Goal: Information Seeking & Learning: Find specific fact

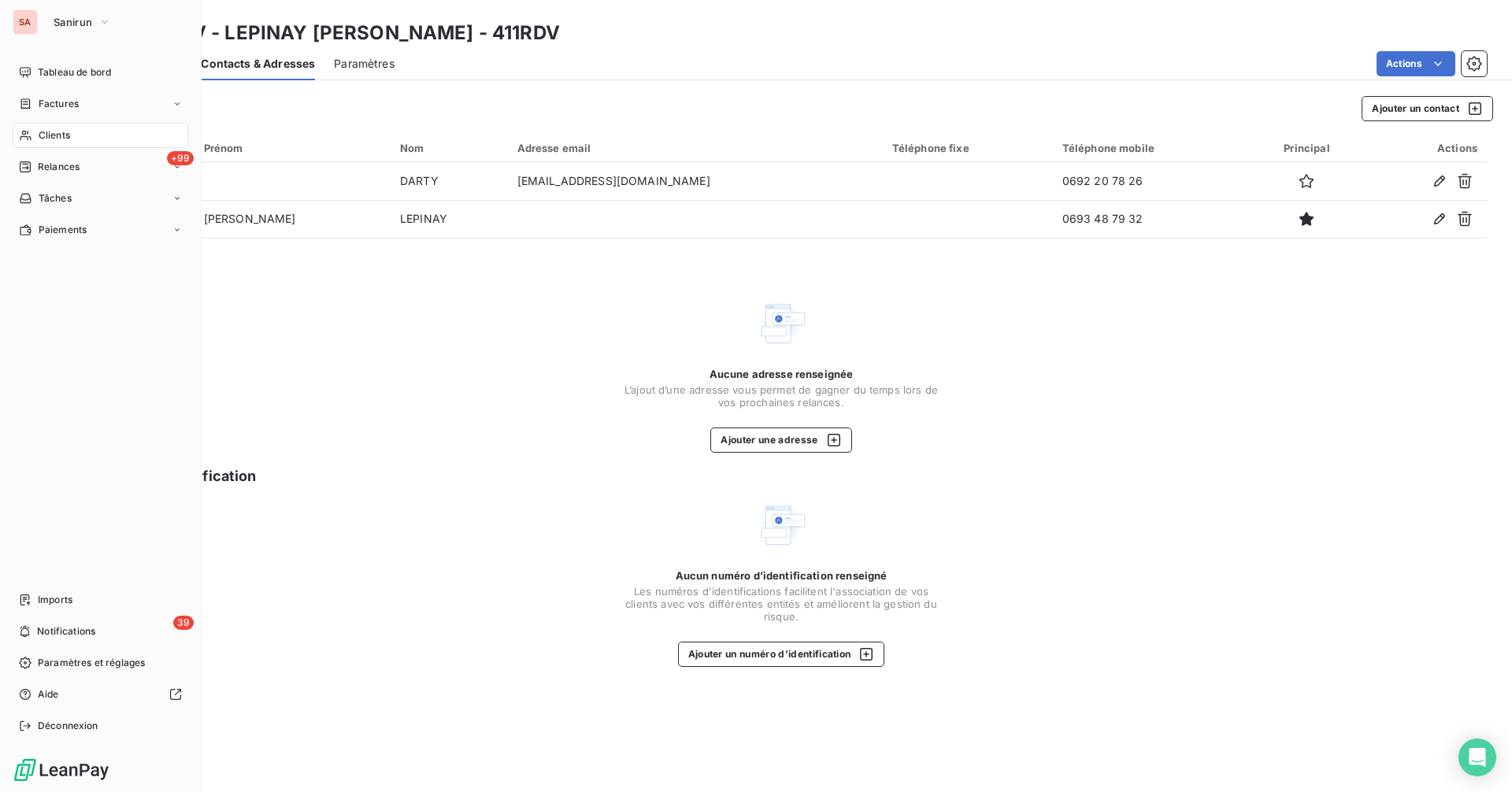
click at [85, 137] on div "Clients" at bounding box center [100, 135] width 176 height 25
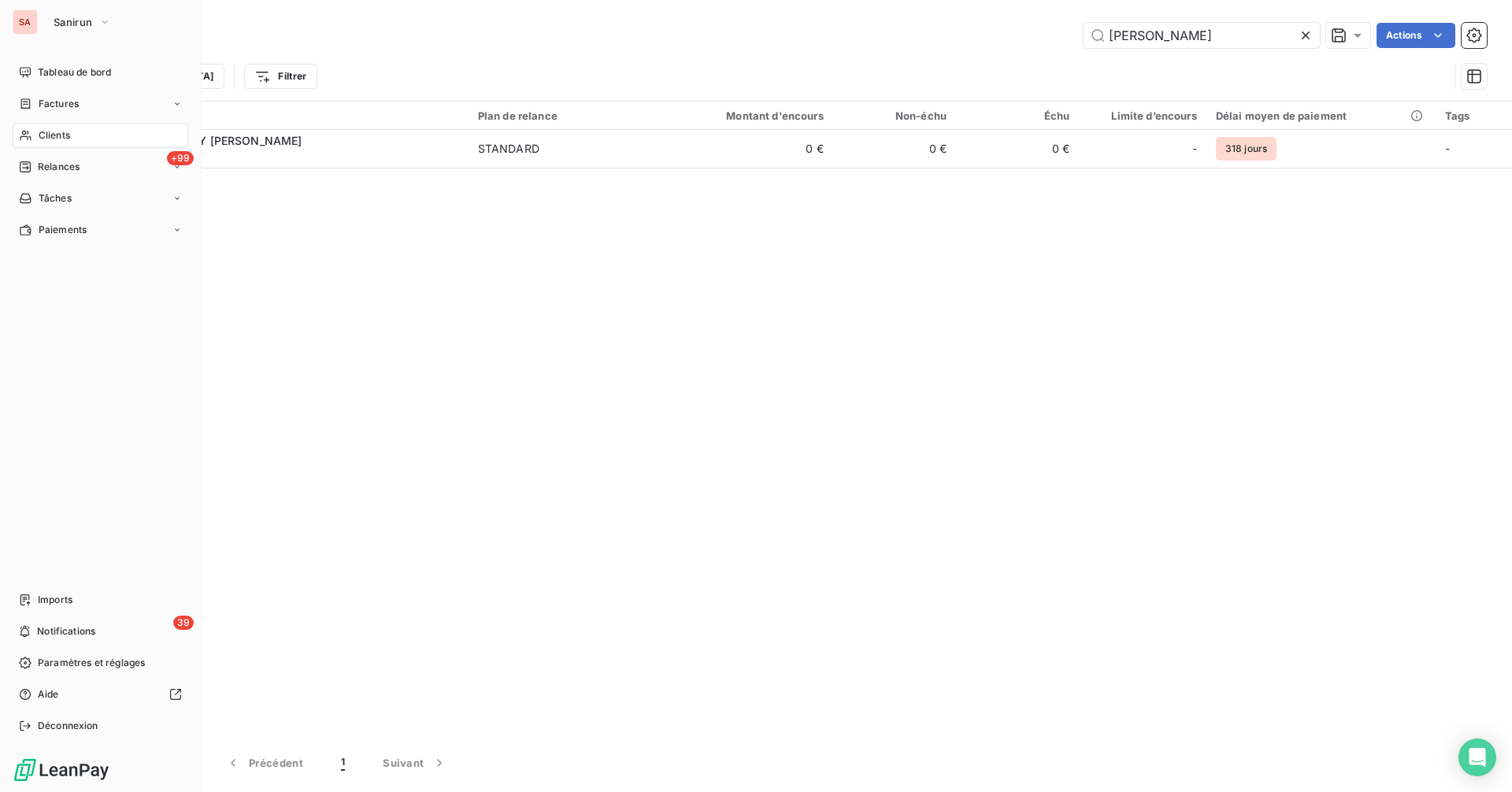
click at [67, 133] on span "Clients" at bounding box center [54, 135] width 31 height 14
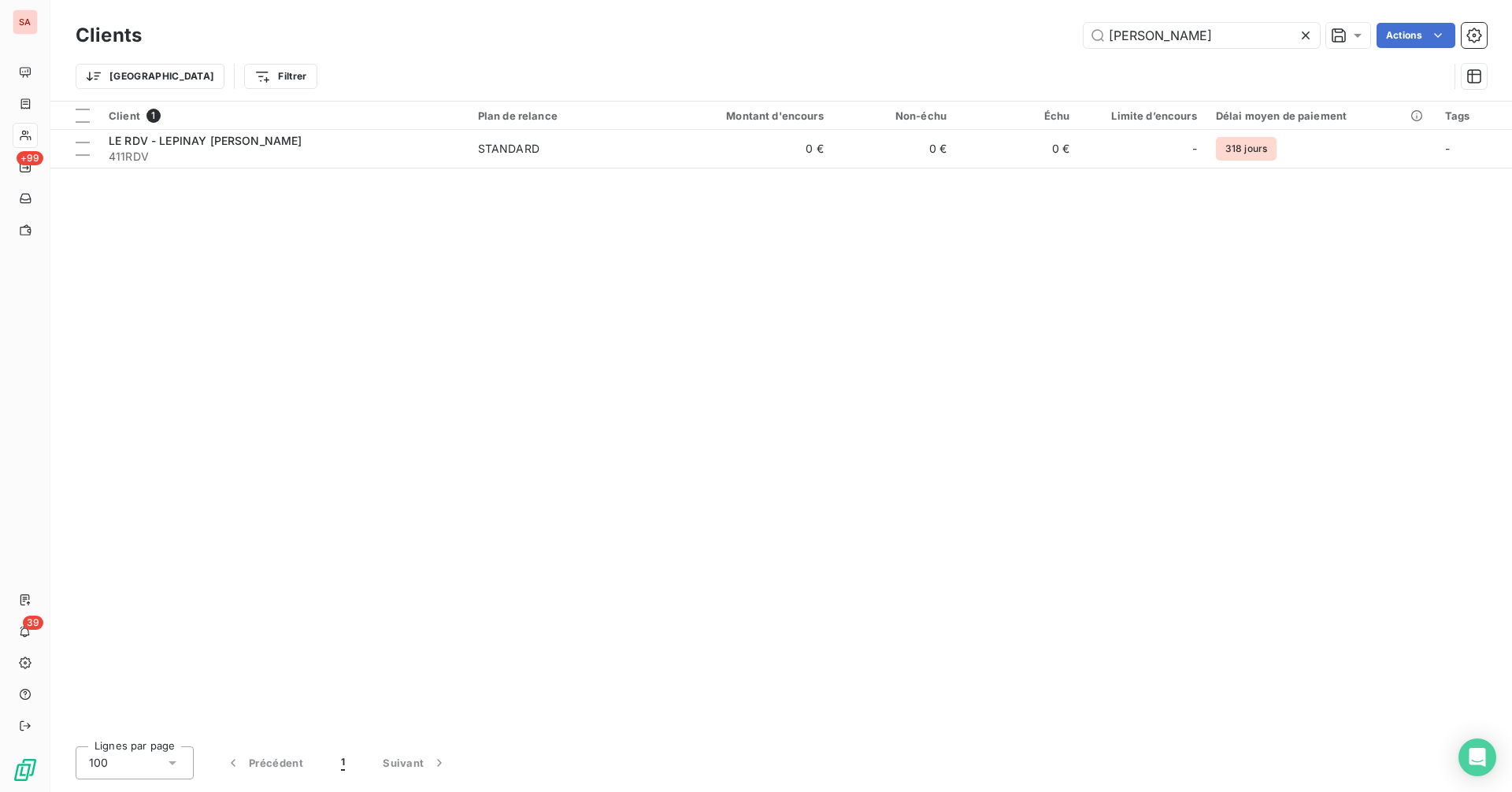
click at [393, 56] on div "Trier Filtrer" at bounding box center [781, 77] width 1411 height 49
click at [313, 48] on div "Clients [PERSON_NAME] Actions" at bounding box center [781, 35] width 1411 height 33
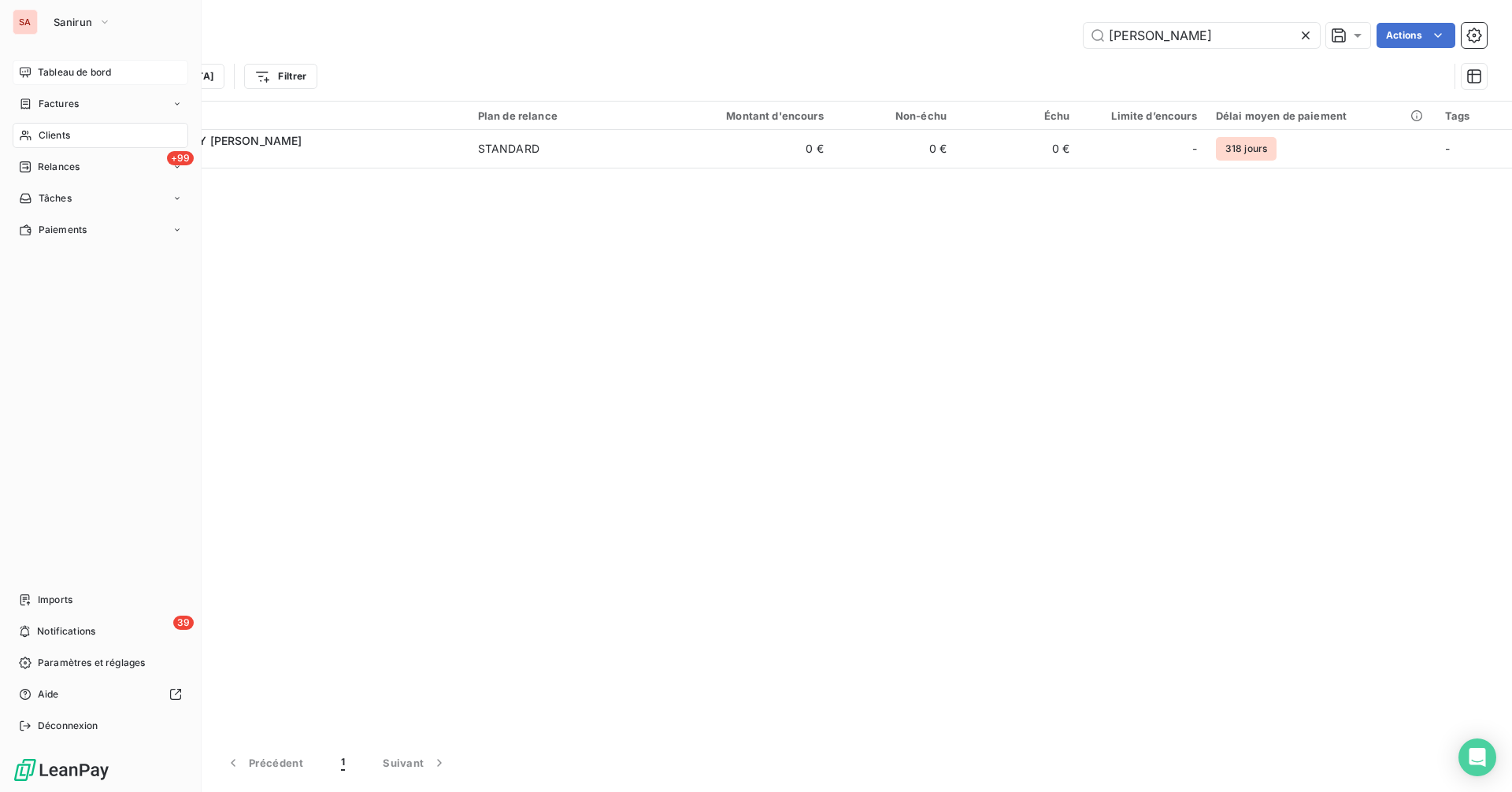
click at [71, 72] on span "Tableau de bord" at bounding box center [74, 72] width 74 height 14
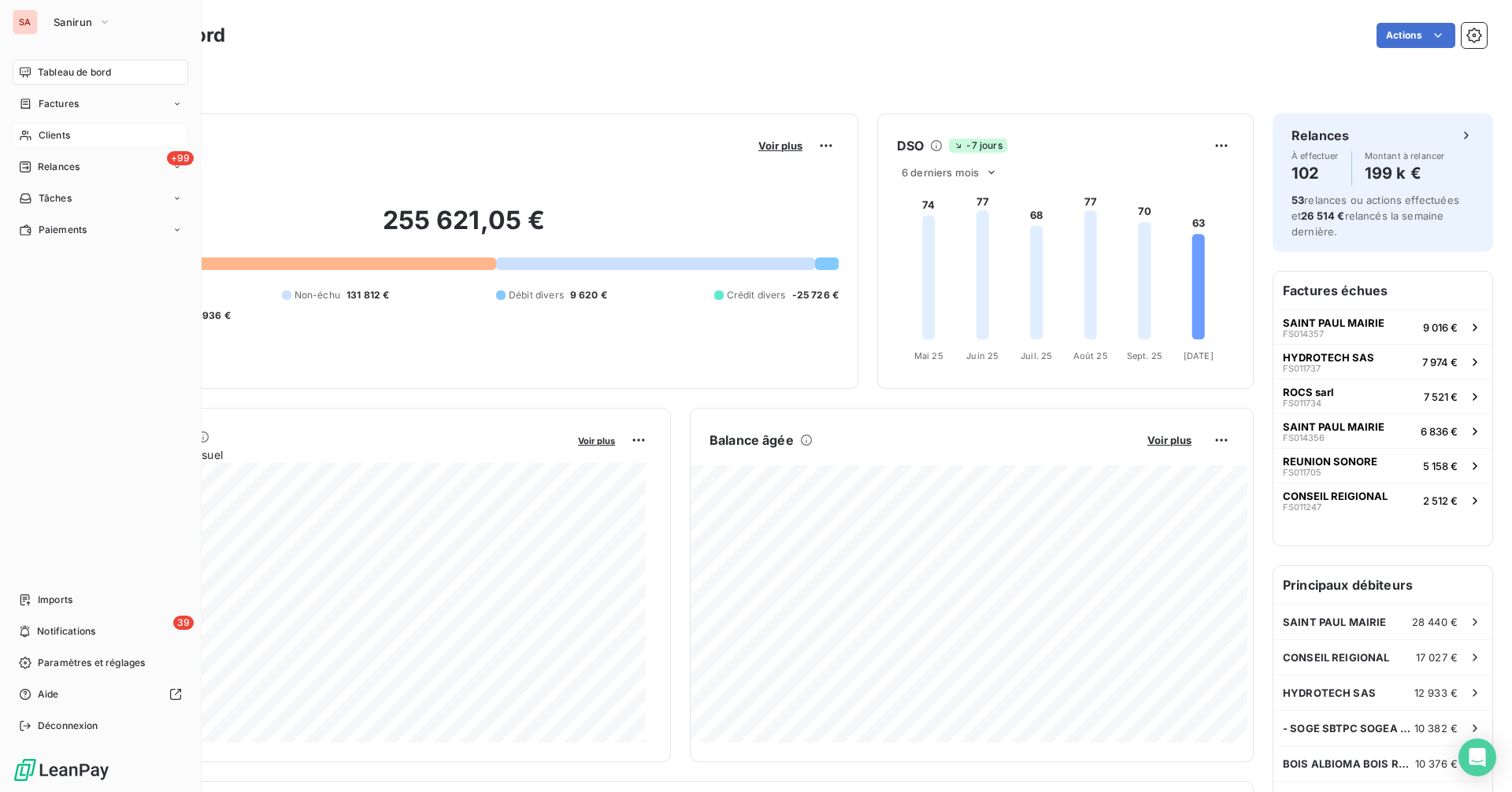
click at [95, 136] on div "Clients" at bounding box center [100, 135] width 176 height 25
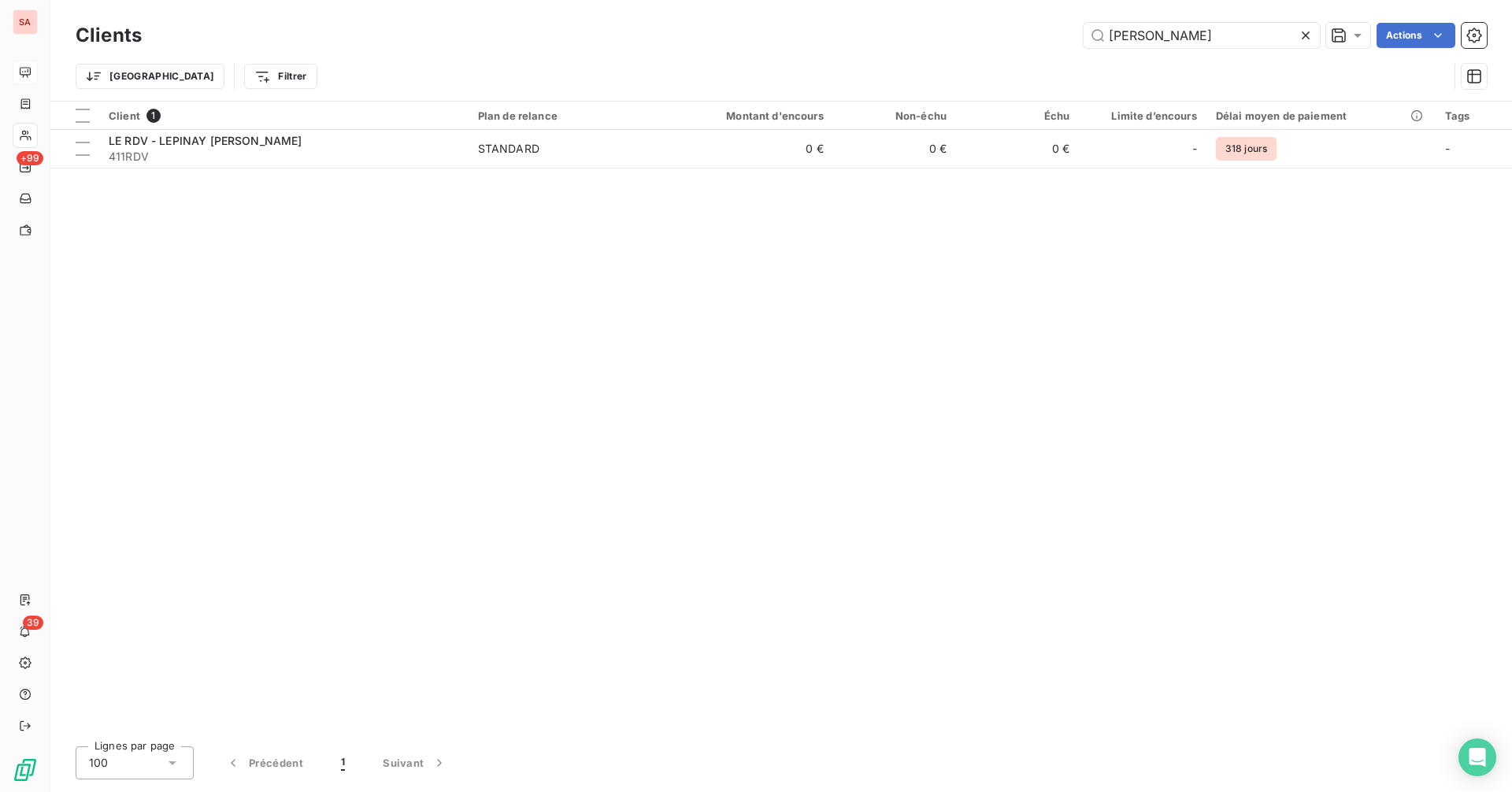
drag, startPoint x: 1115, startPoint y: 53, endPoint x: 945, endPoint y: 81, distance: 172.3
click at [947, 80] on div "Clients [PERSON_NAME] Actions Trier Filtrer" at bounding box center [781, 60] width 1411 height 82
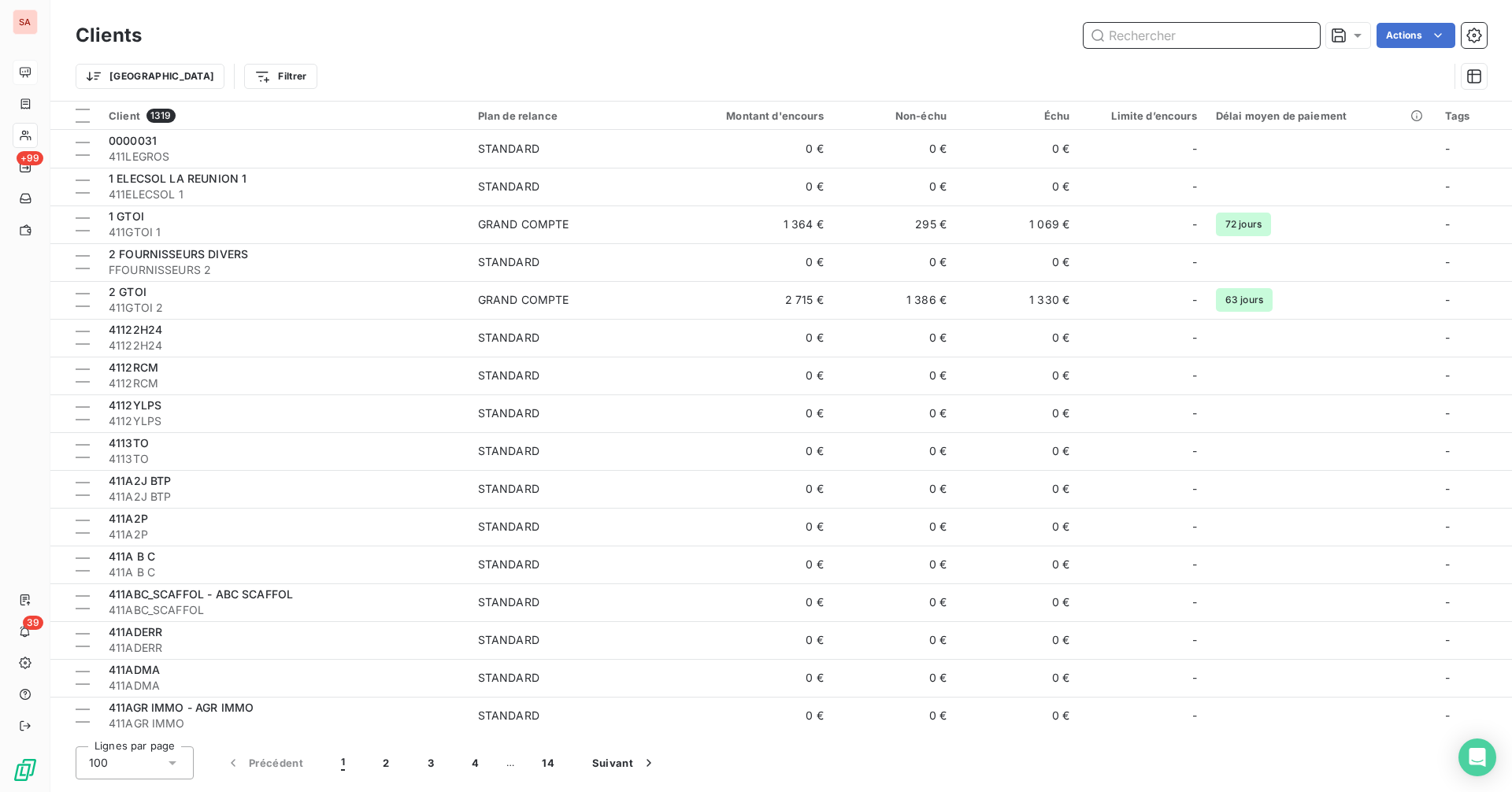
click at [1154, 33] on input "text" at bounding box center [1201, 35] width 236 height 25
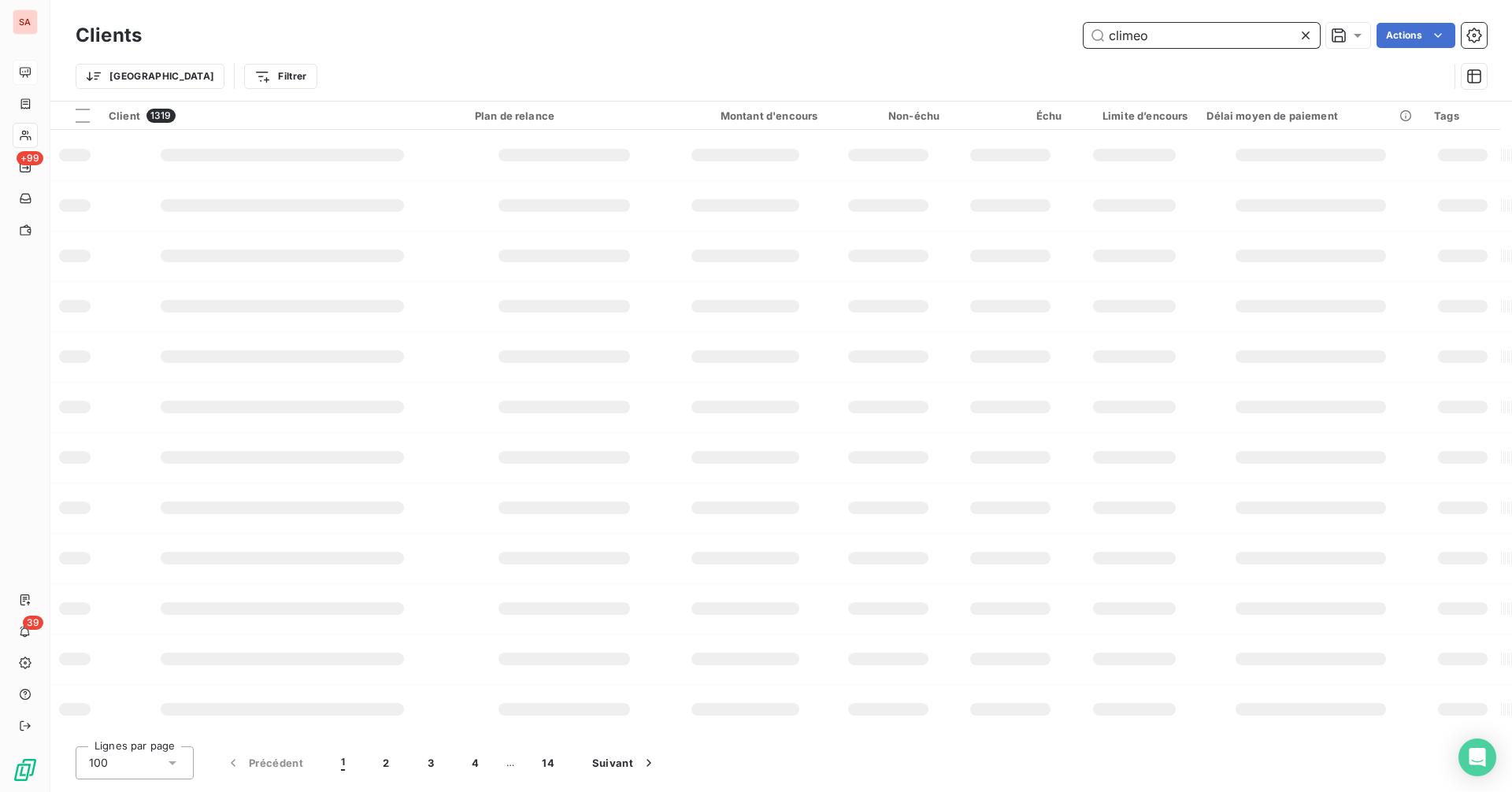
type input "climeo"
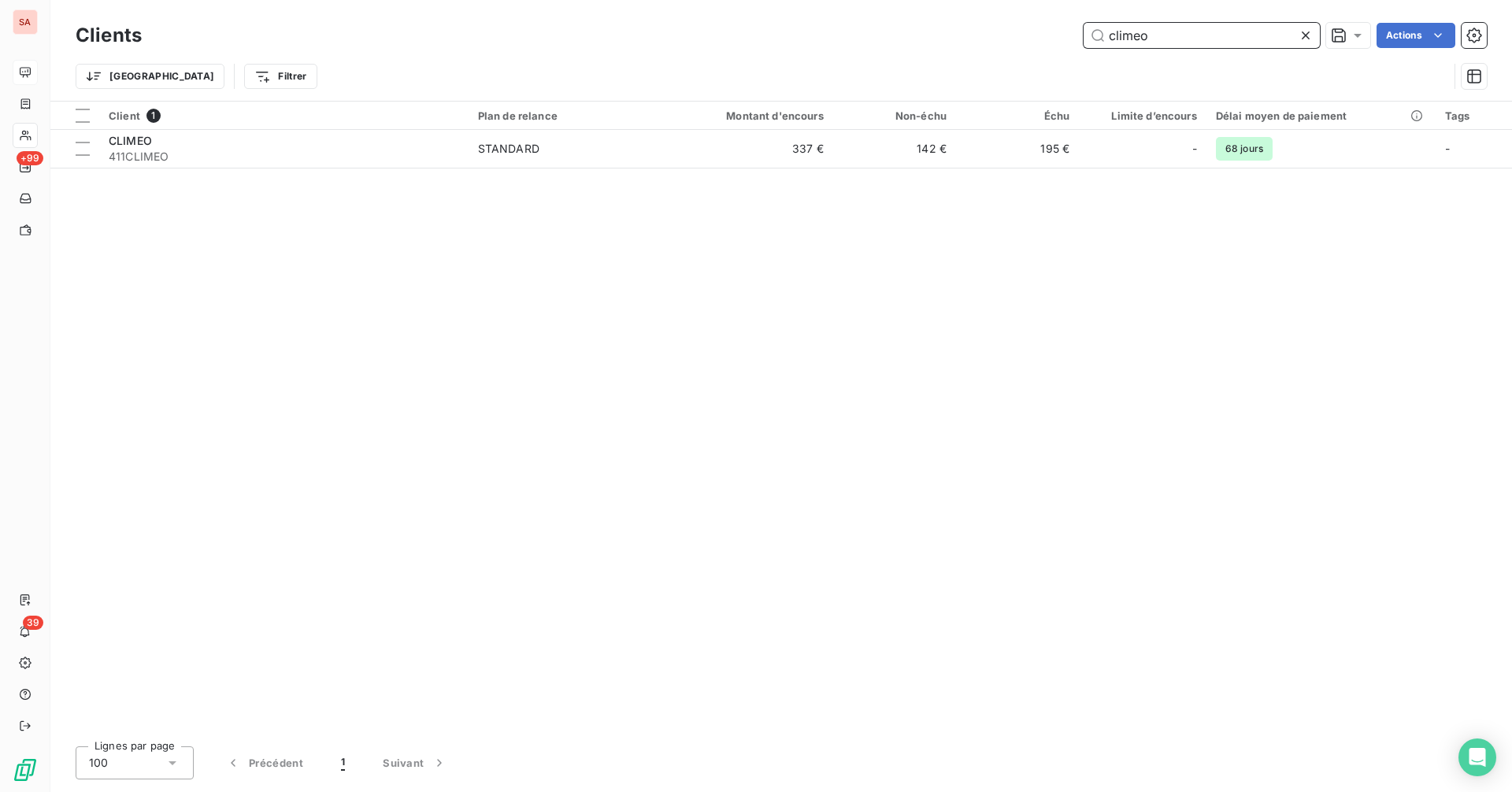
drag, startPoint x: 1177, startPoint y: 37, endPoint x: 1034, endPoint y: 45, distance: 143.2
click at [1034, 45] on div "climeo Actions" at bounding box center [823, 35] width 1326 height 25
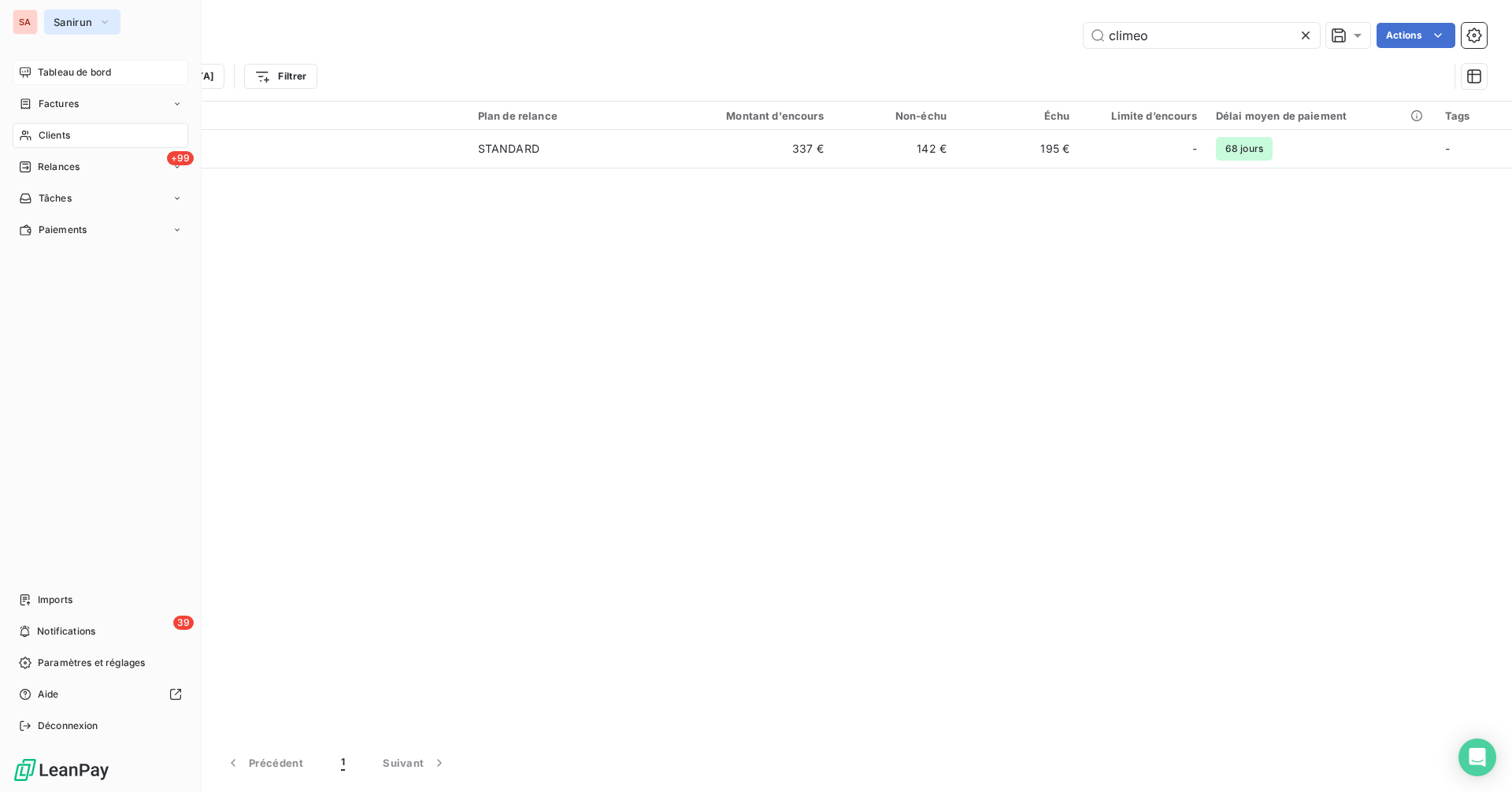
click at [89, 23] on span "Sanirun" at bounding box center [72, 21] width 38 height 12
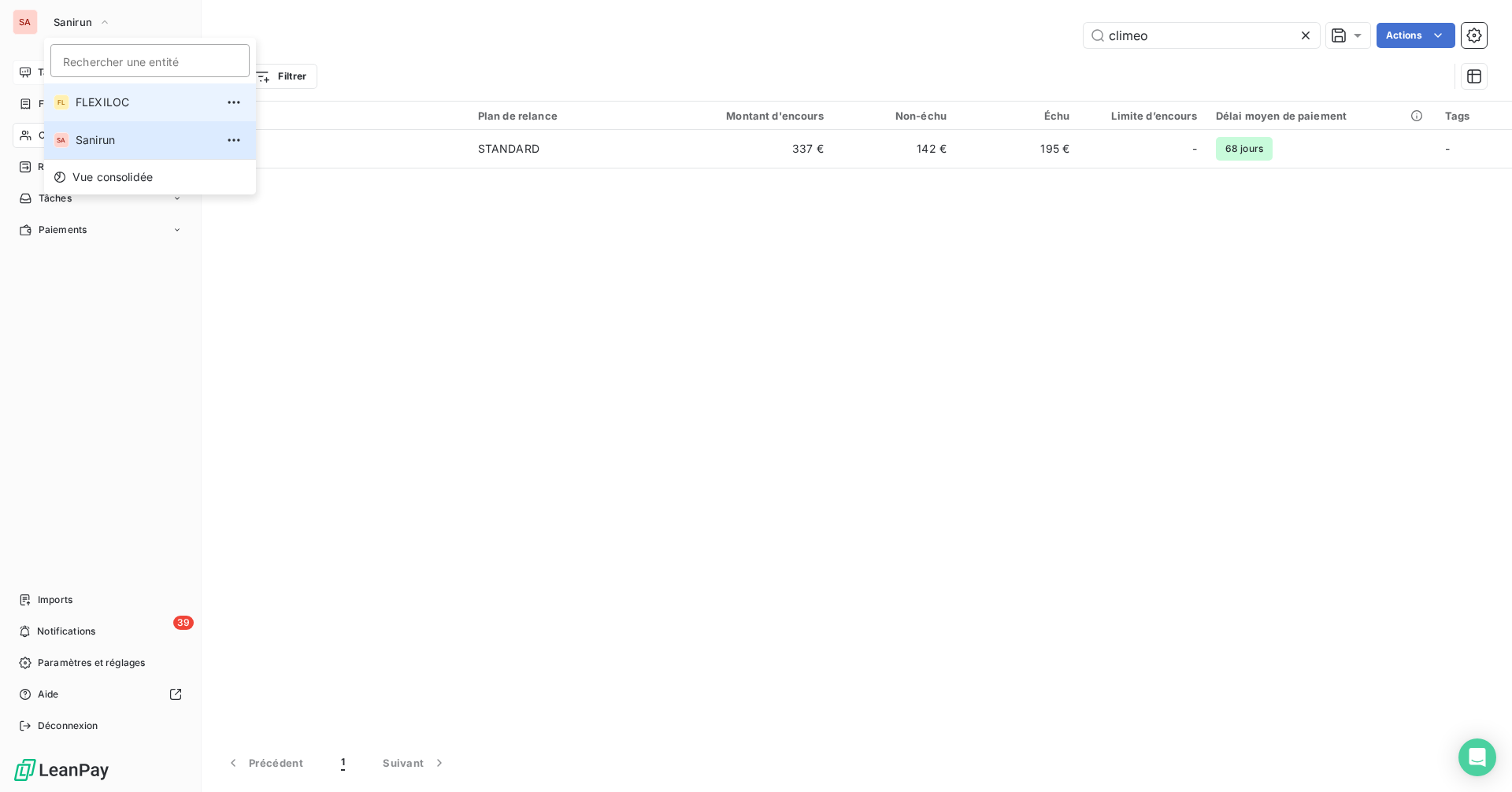
click at [115, 100] on span "FLEXILOC" at bounding box center [145, 101] width 139 height 16
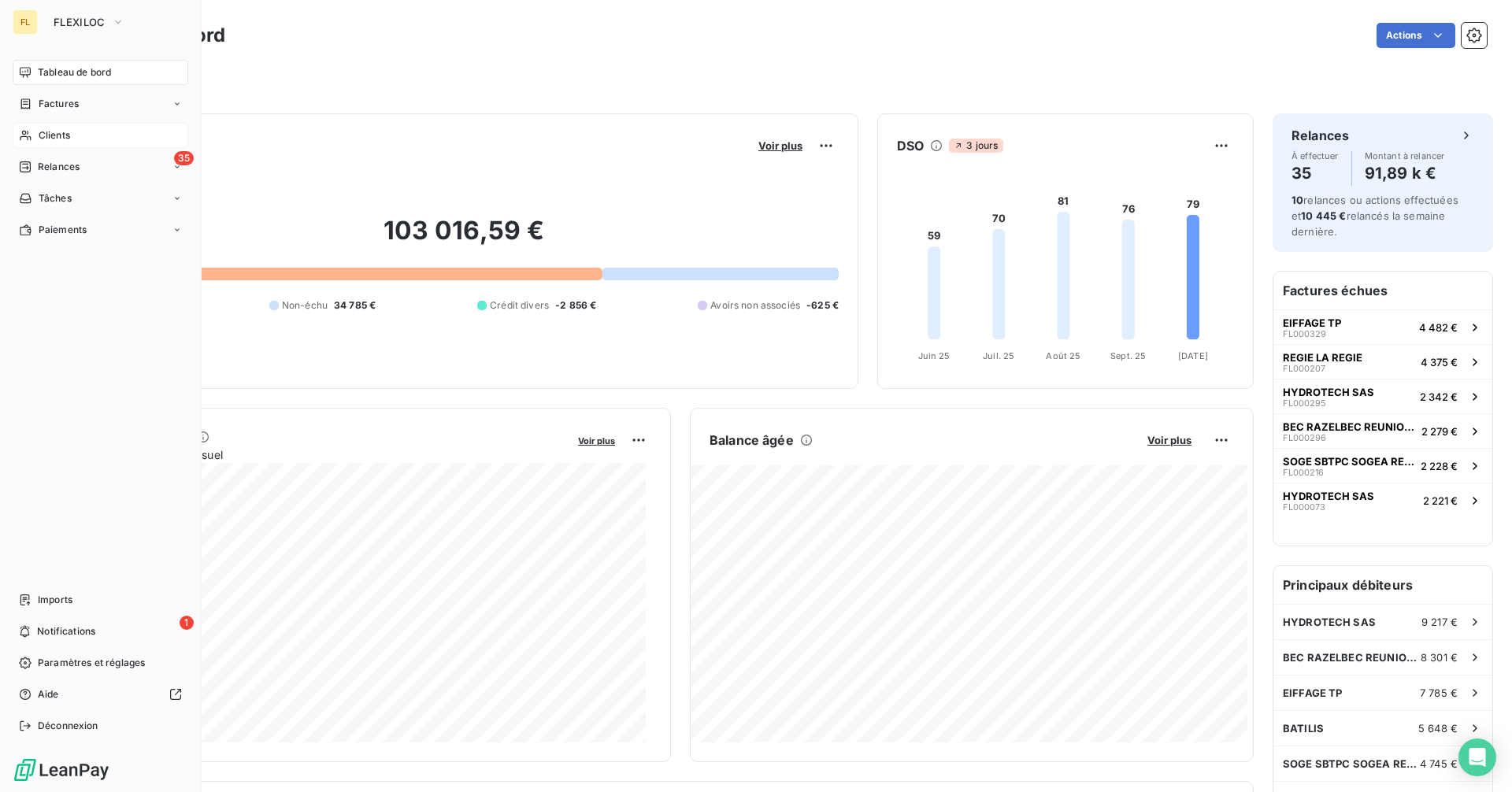
click at [82, 135] on div "Clients" at bounding box center [100, 135] width 176 height 25
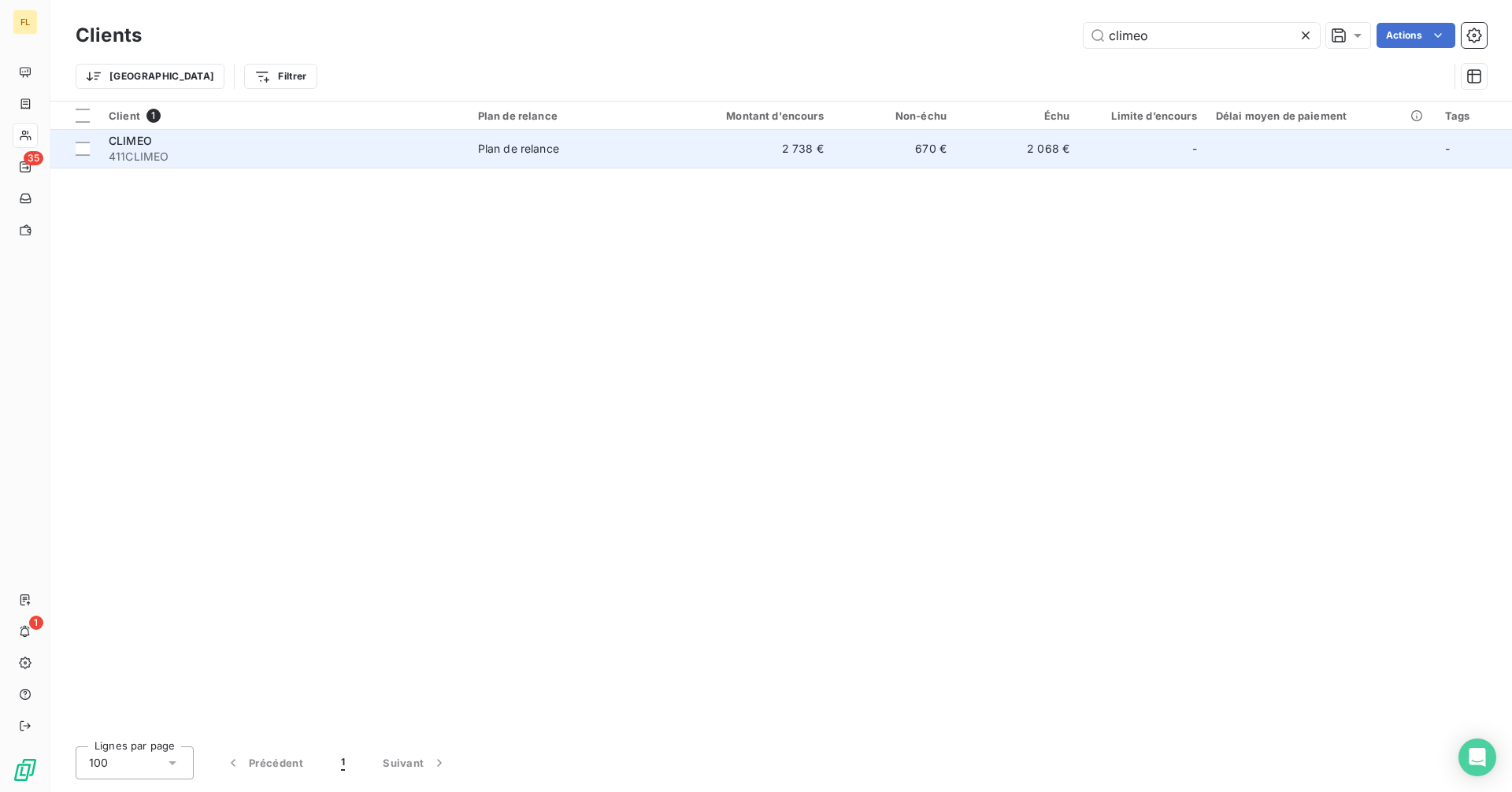
click at [781, 154] on td "2 738 €" at bounding box center [749, 149] width 164 height 38
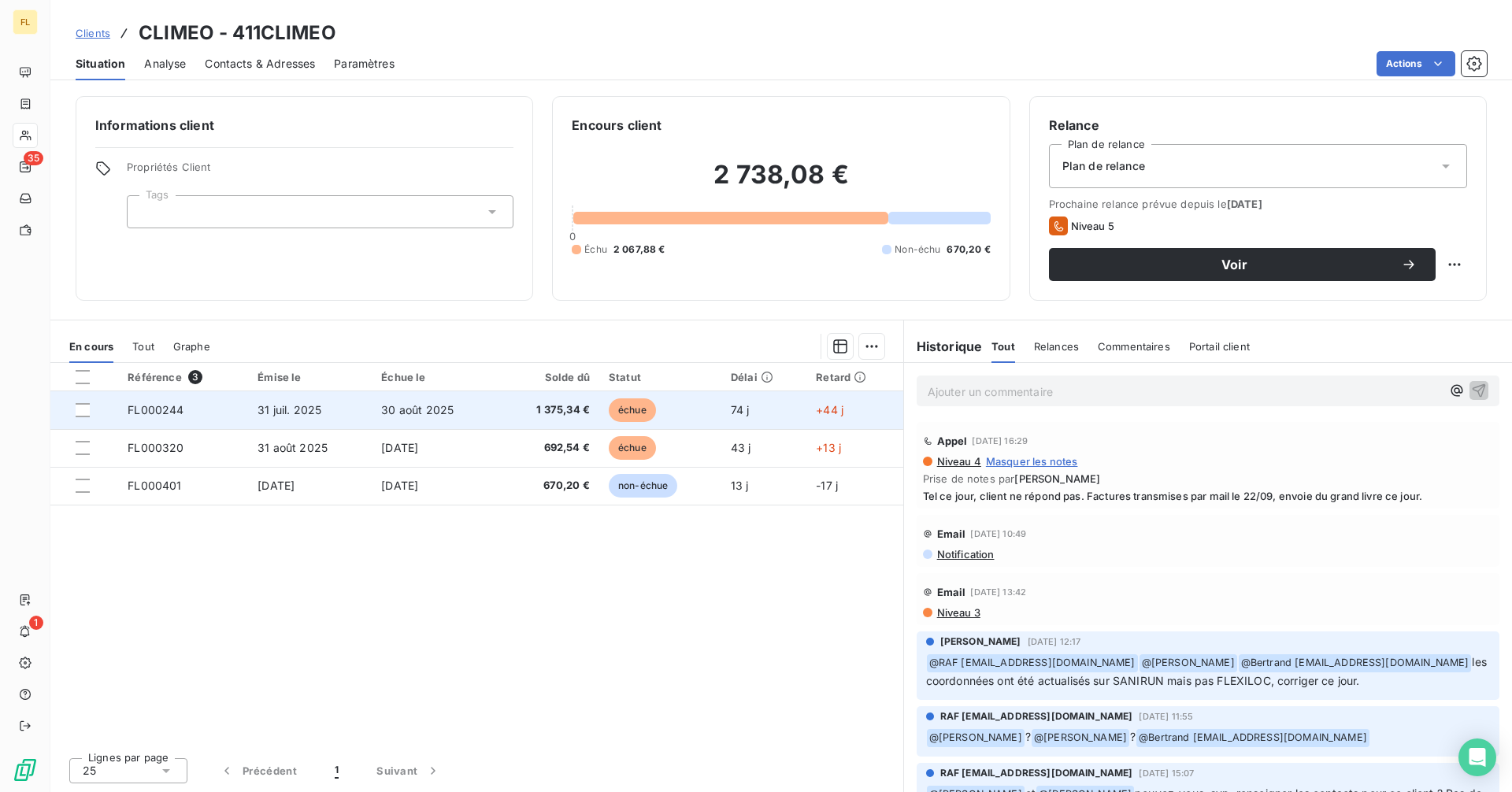
click at [529, 413] on span "1 375,34 €" at bounding box center [549, 410] width 81 height 16
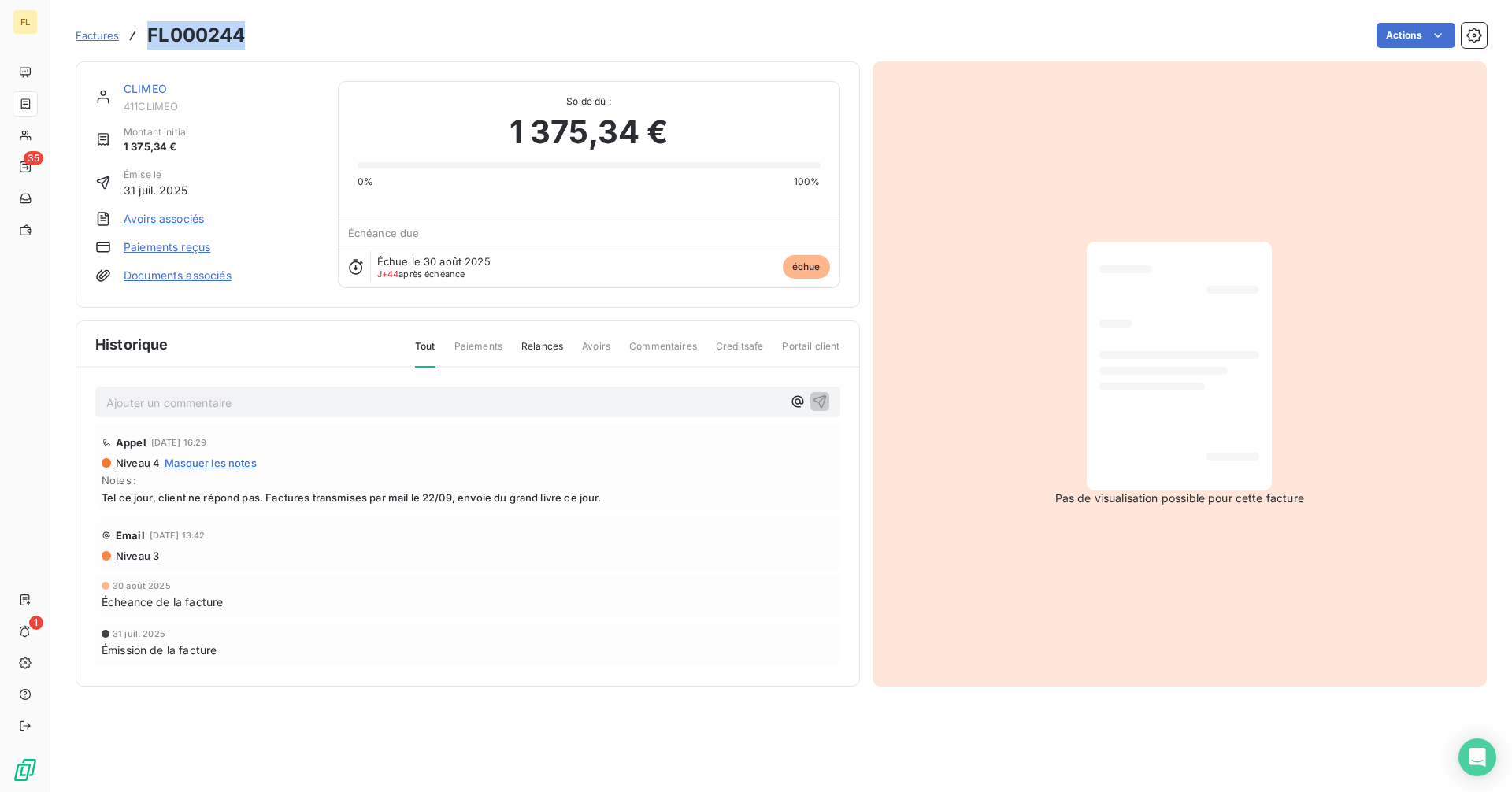
drag, startPoint x: 250, startPoint y: 32, endPoint x: 138, endPoint y: 41, distance: 112.4
click at [138, 41] on div "Factures FL000244 Actions" at bounding box center [781, 35] width 1411 height 33
copy h3 "FL000244"
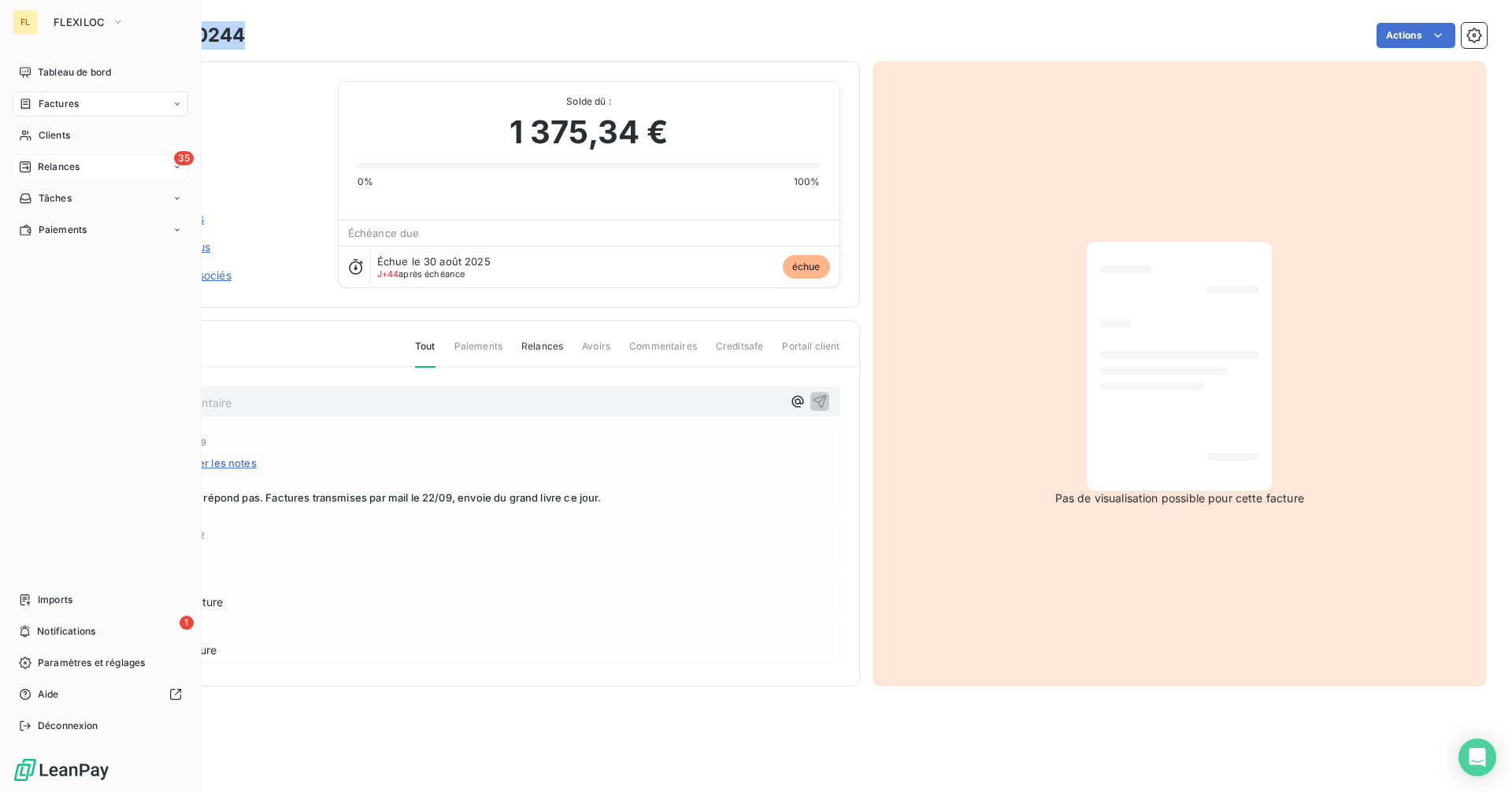
click at [105, 169] on div "35 Relances" at bounding box center [100, 167] width 176 height 25
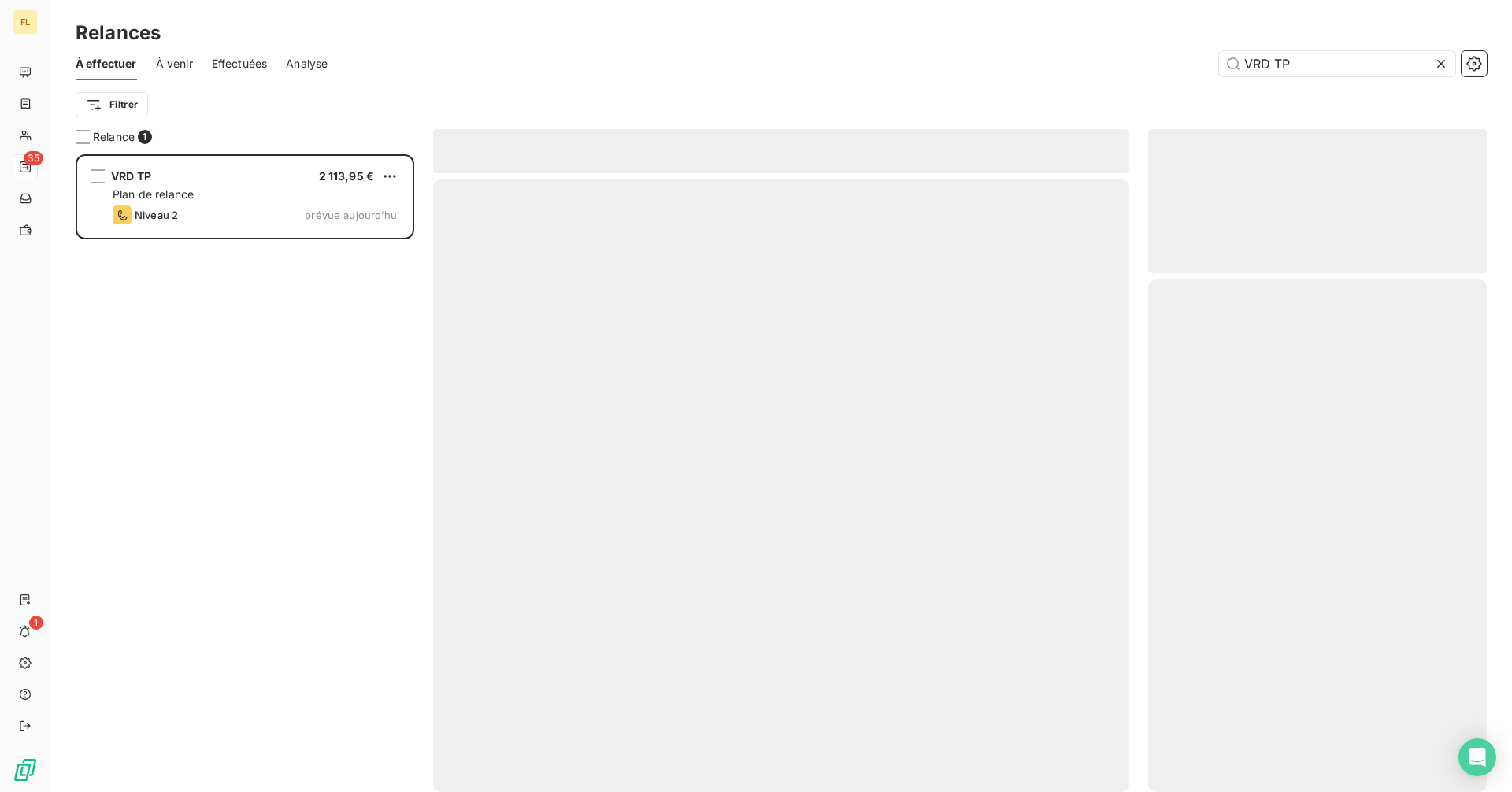
scroll to position [626, 326]
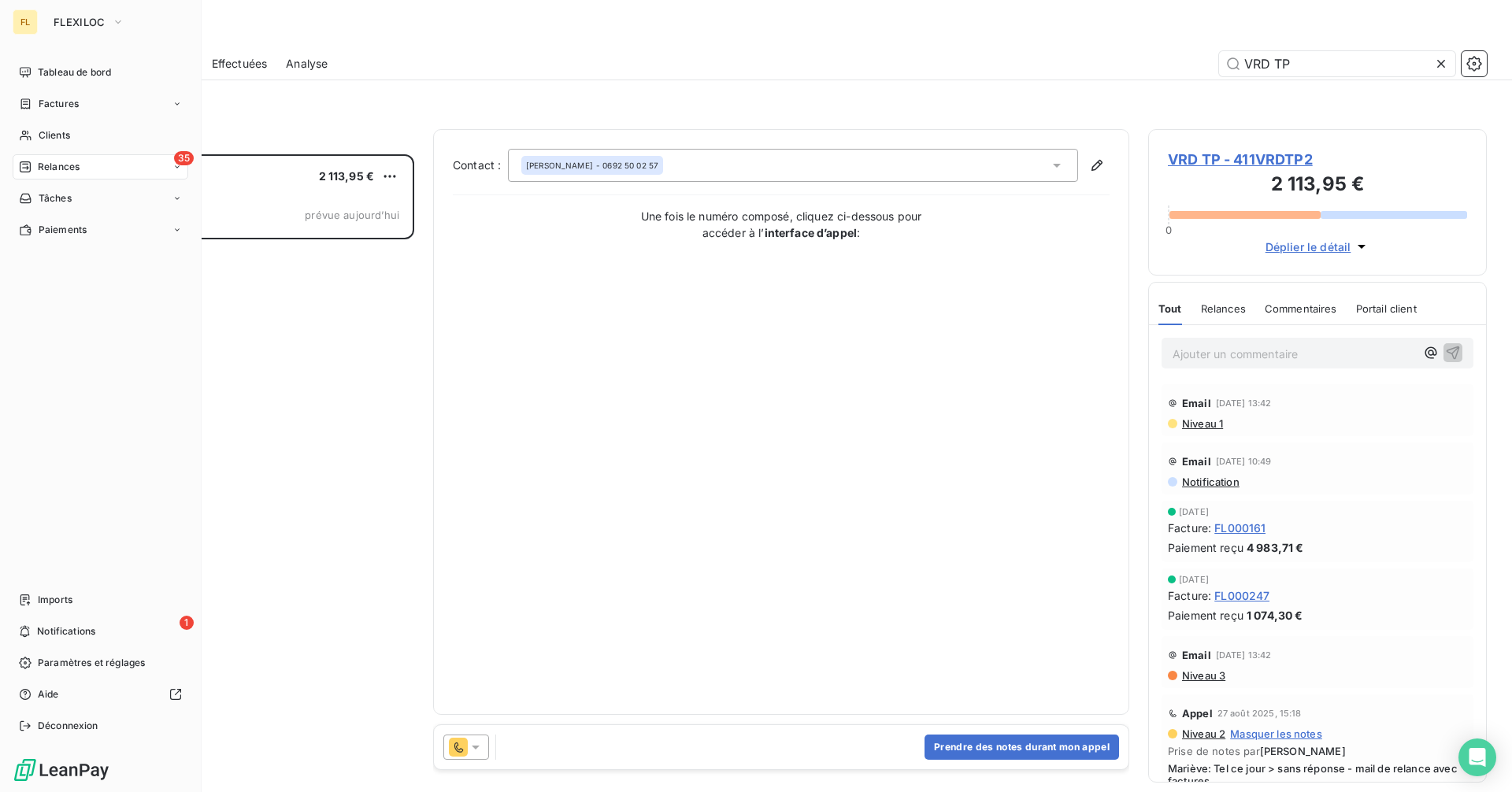
click at [43, 132] on span "Clients" at bounding box center [54, 135] width 31 height 14
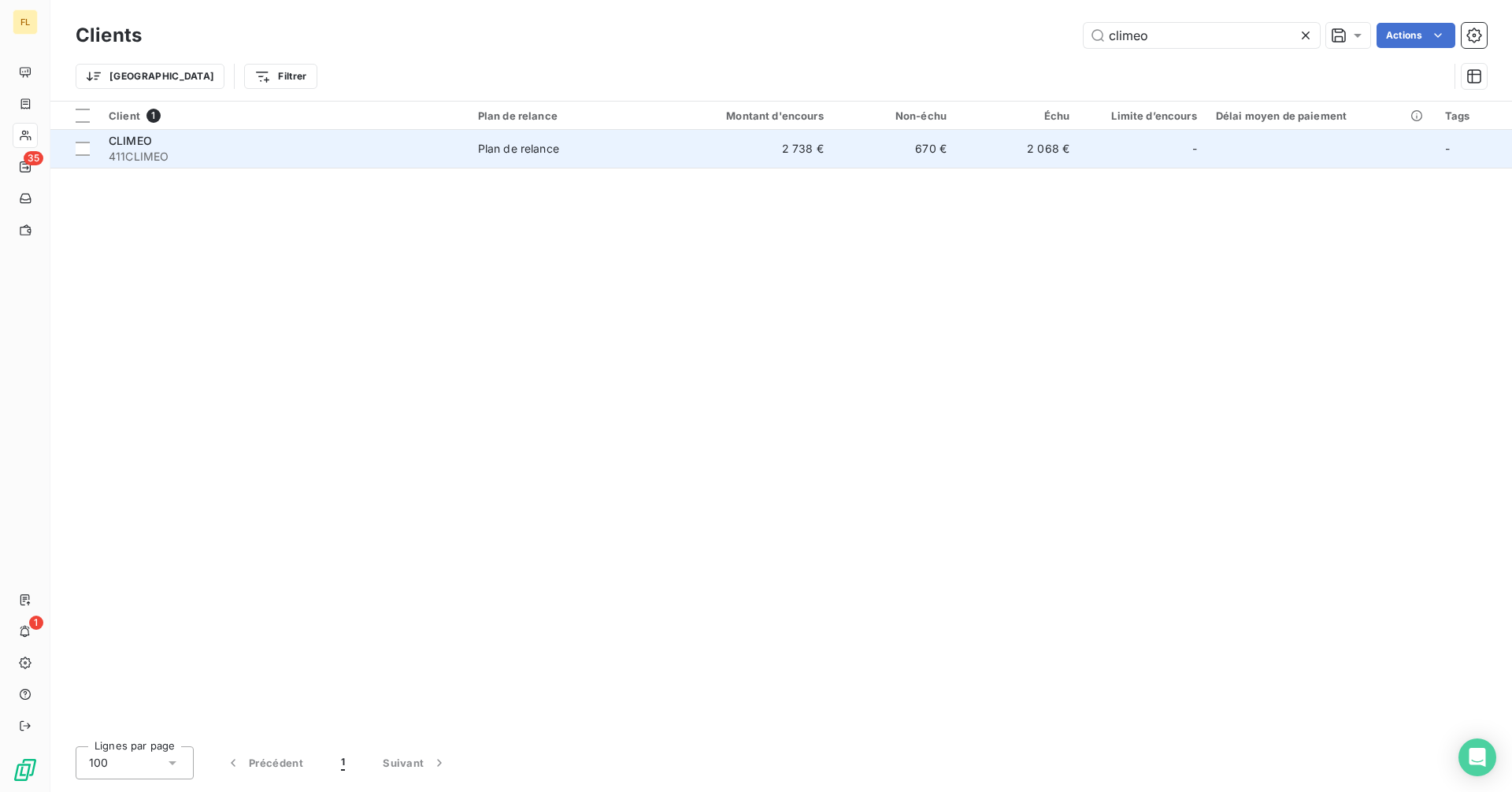
click at [538, 155] on div "Plan de relance" at bounding box center [518, 148] width 81 height 16
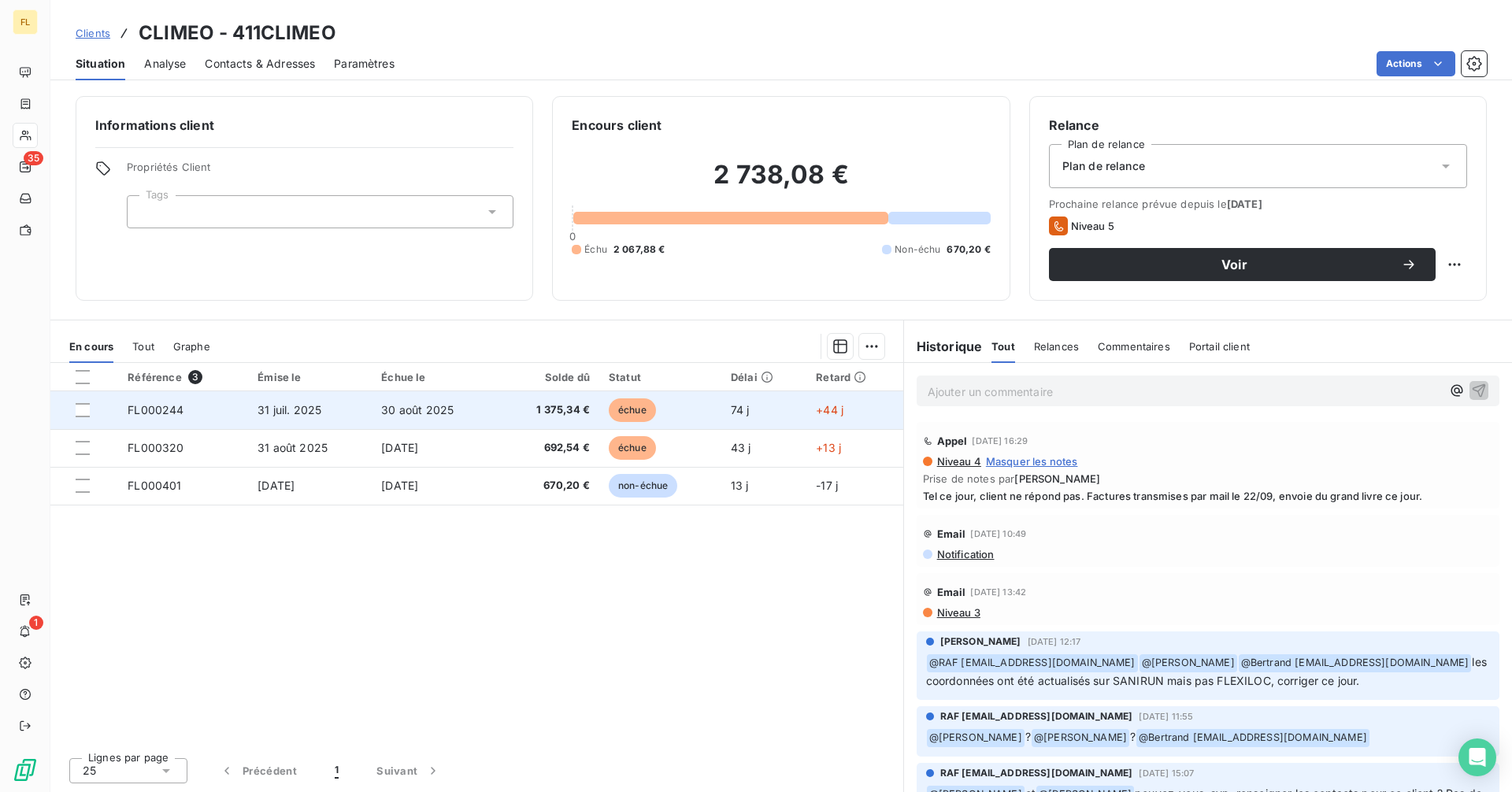
click at [194, 409] on td "FL000244" at bounding box center [182, 410] width 130 height 38
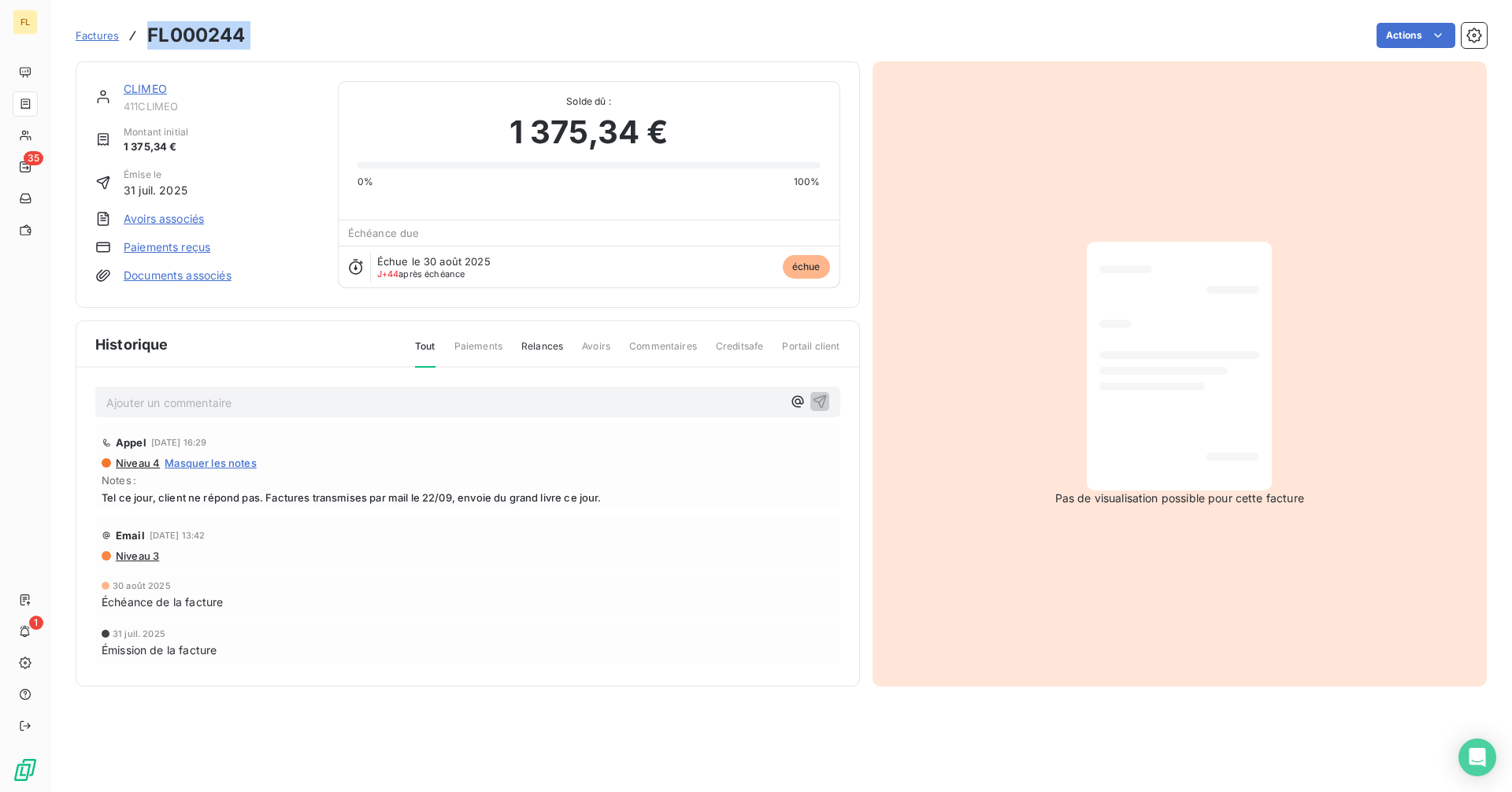
drag, startPoint x: 272, startPoint y: 38, endPoint x: 148, endPoint y: 37, distance: 124.0
click at [148, 37] on div "Factures FL000244 Actions" at bounding box center [781, 35] width 1411 height 33
copy section "FL000244 Actions"
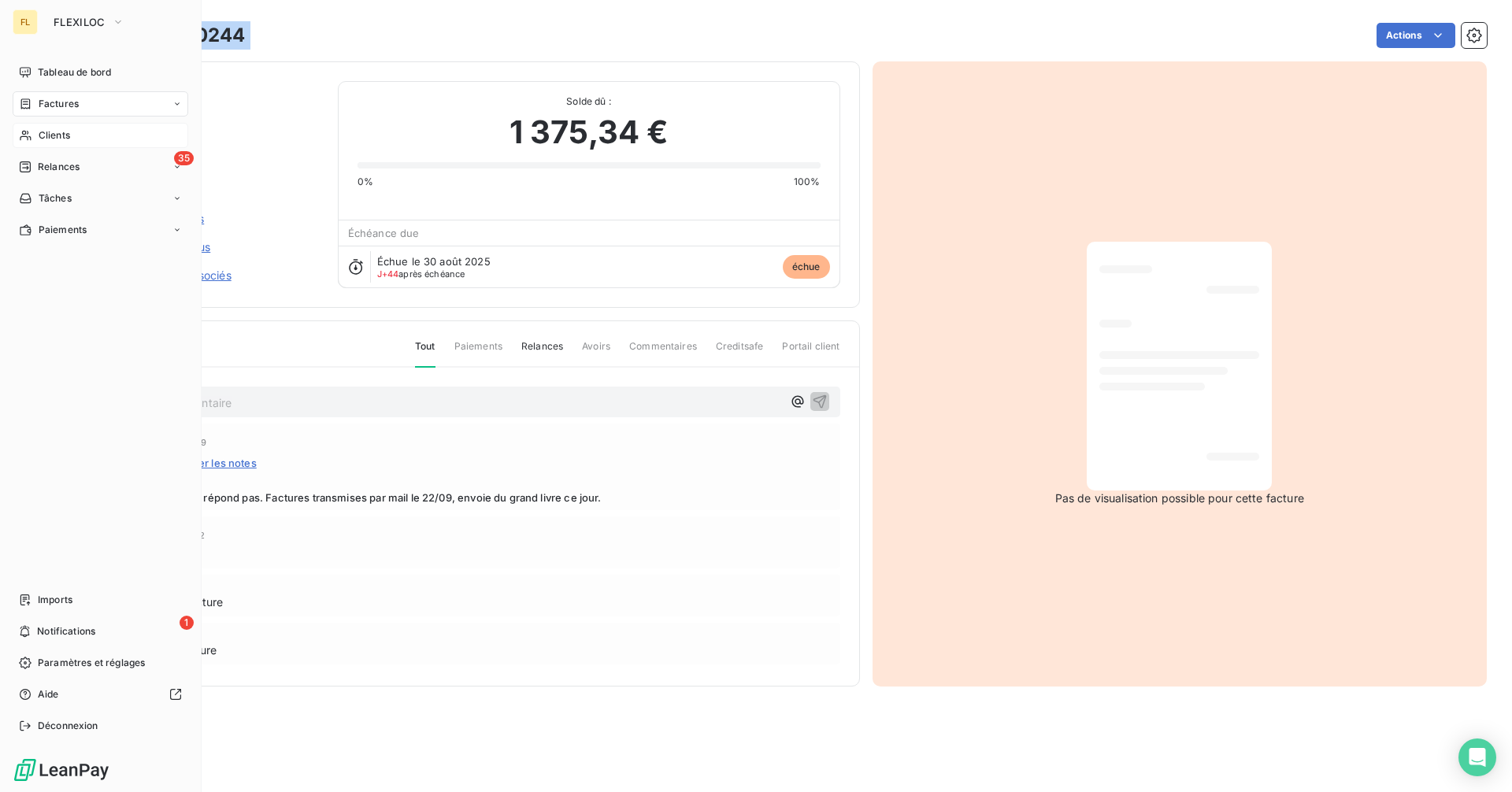
click at [74, 129] on div "Clients" at bounding box center [100, 135] width 176 height 25
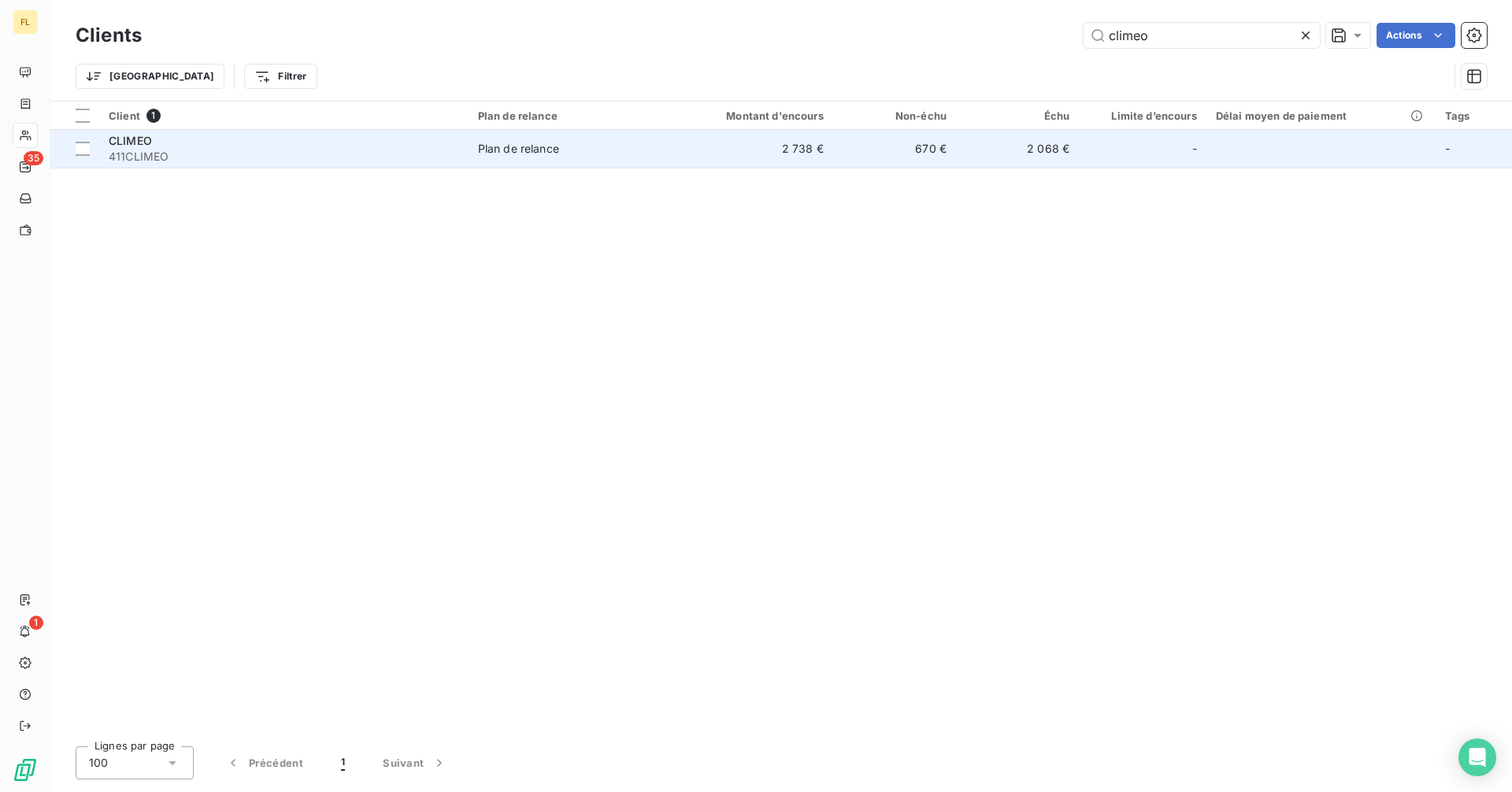
click at [151, 153] on span "411CLIMEO" at bounding box center [284, 156] width 350 height 16
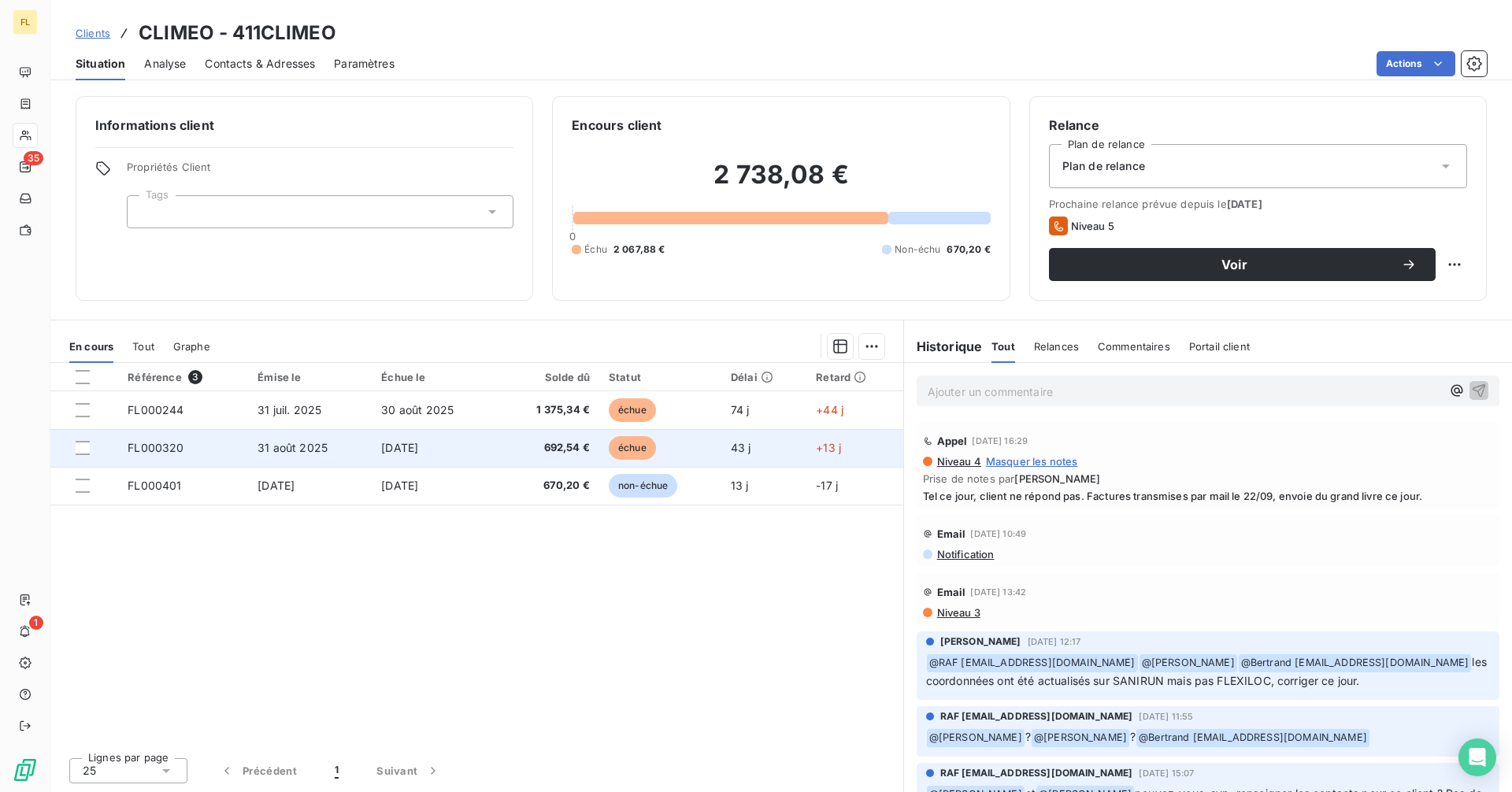
click at [174, 450] on span "FL000320" at bounding box center [155, 448] width 56 height 13
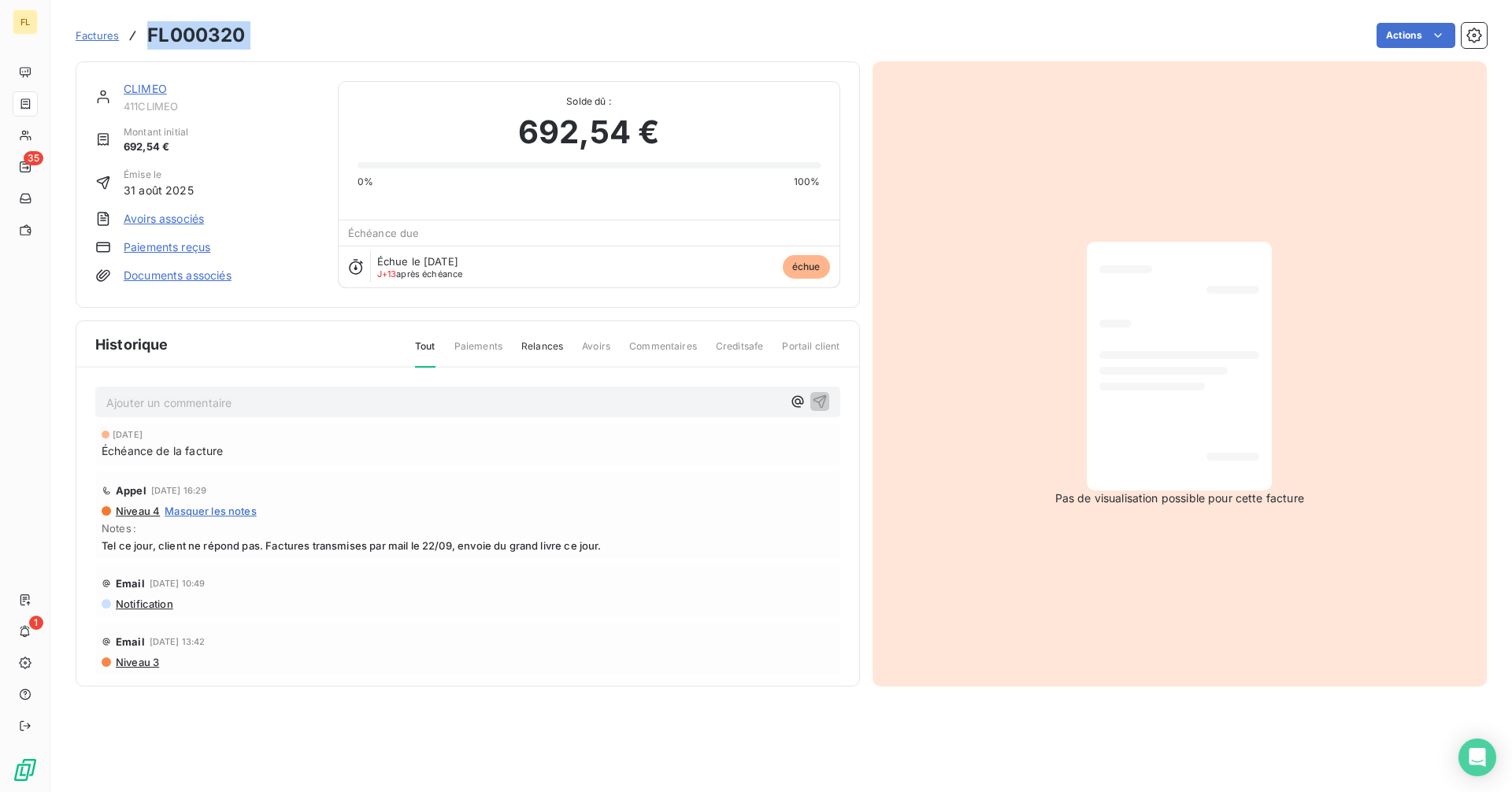
drag, startPoint x: 259, startPoint y: 36, endPoint x: 144, endPoint y: 24, distance: 115.6
click at [144, 24] on div "Factures FL000320 Actions" at bounding box center [781, 35] width 1411 height 33
copy section "FL000320 Actions"
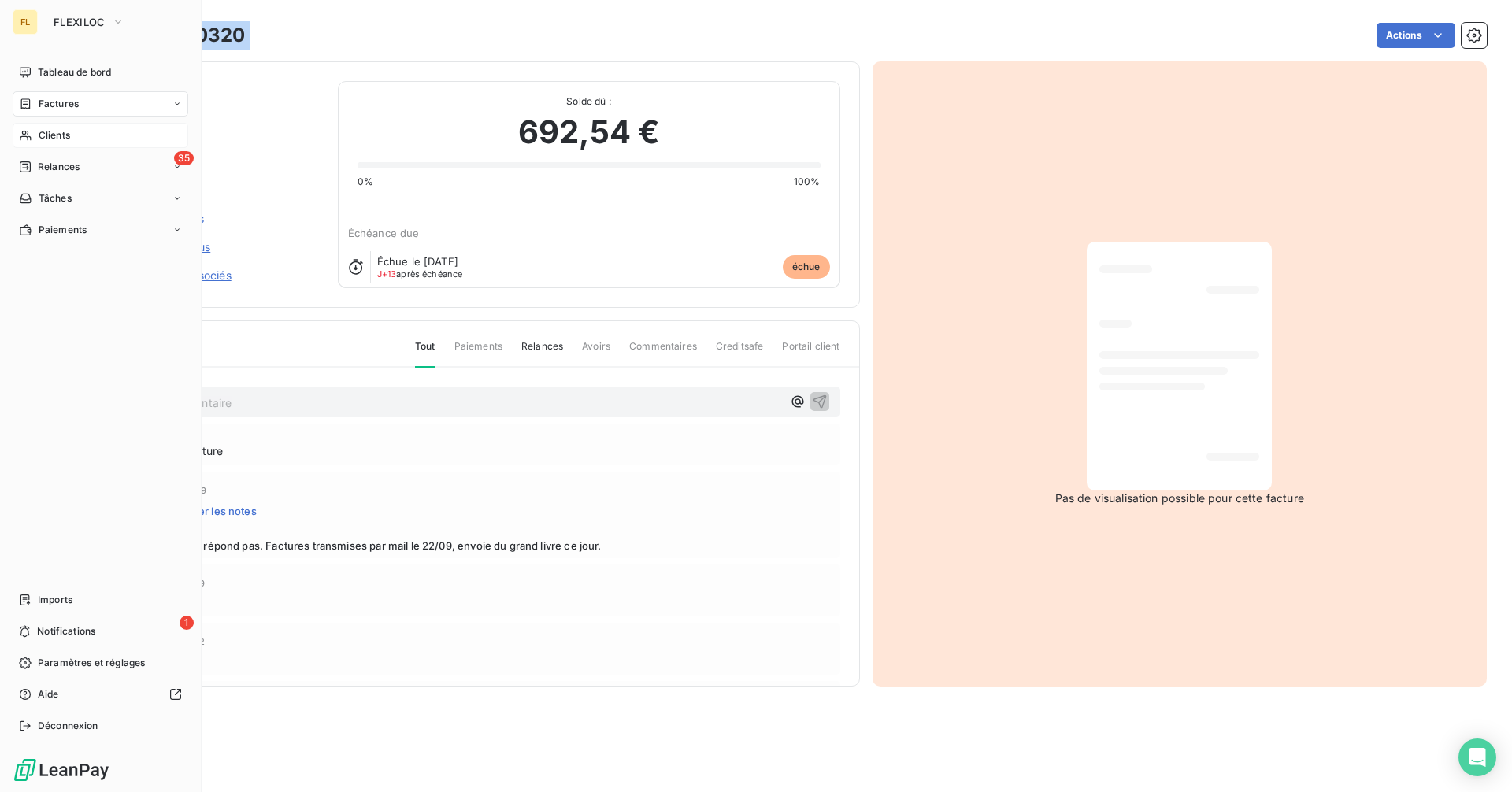
click at [58, 134] on span "Clients" at bounding box center [54, 135] width 31 height 14
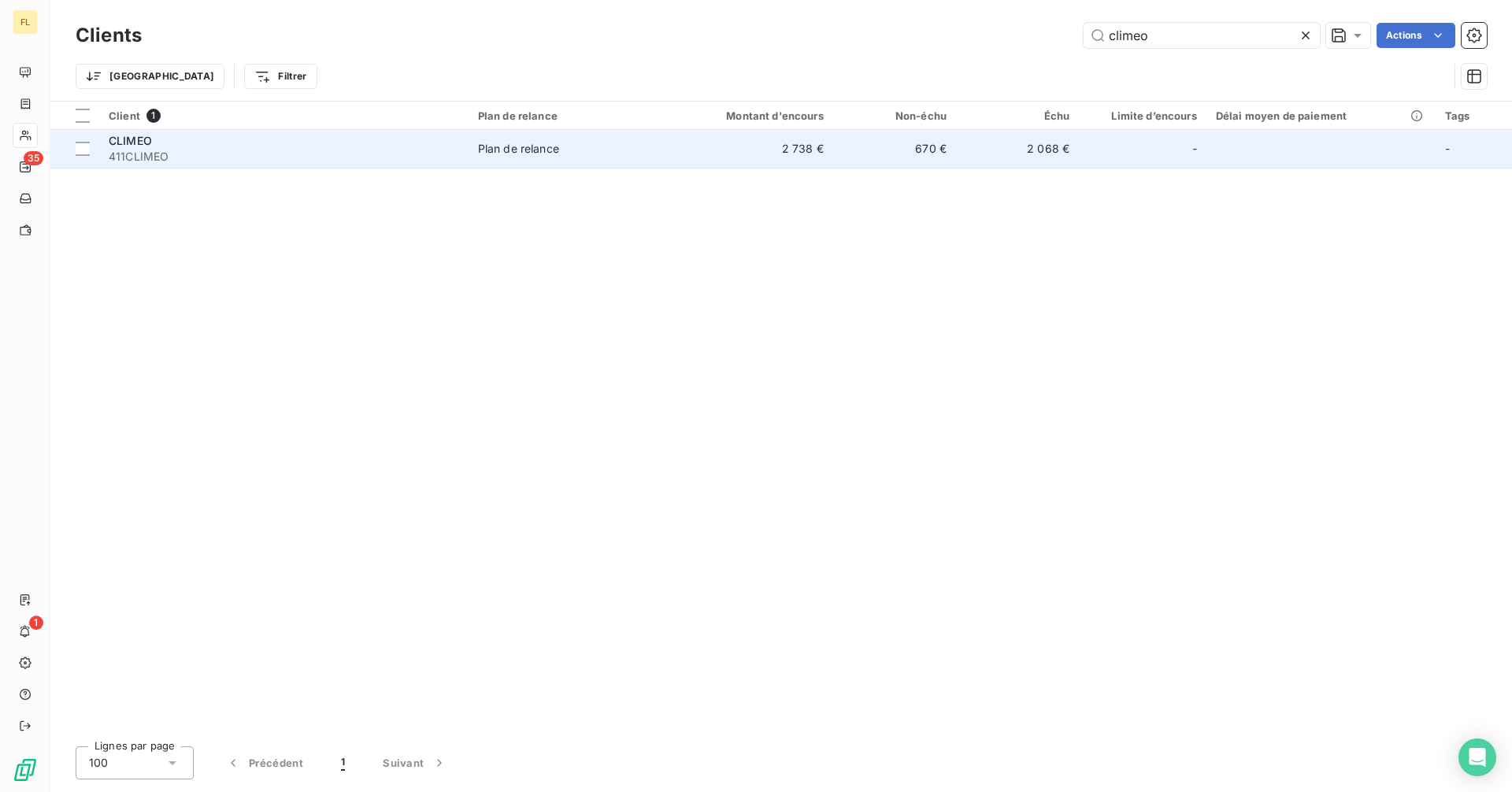
click at [371, 152] on span "411CLIMEO" at bounding box center [284, 156] width 350 height 16
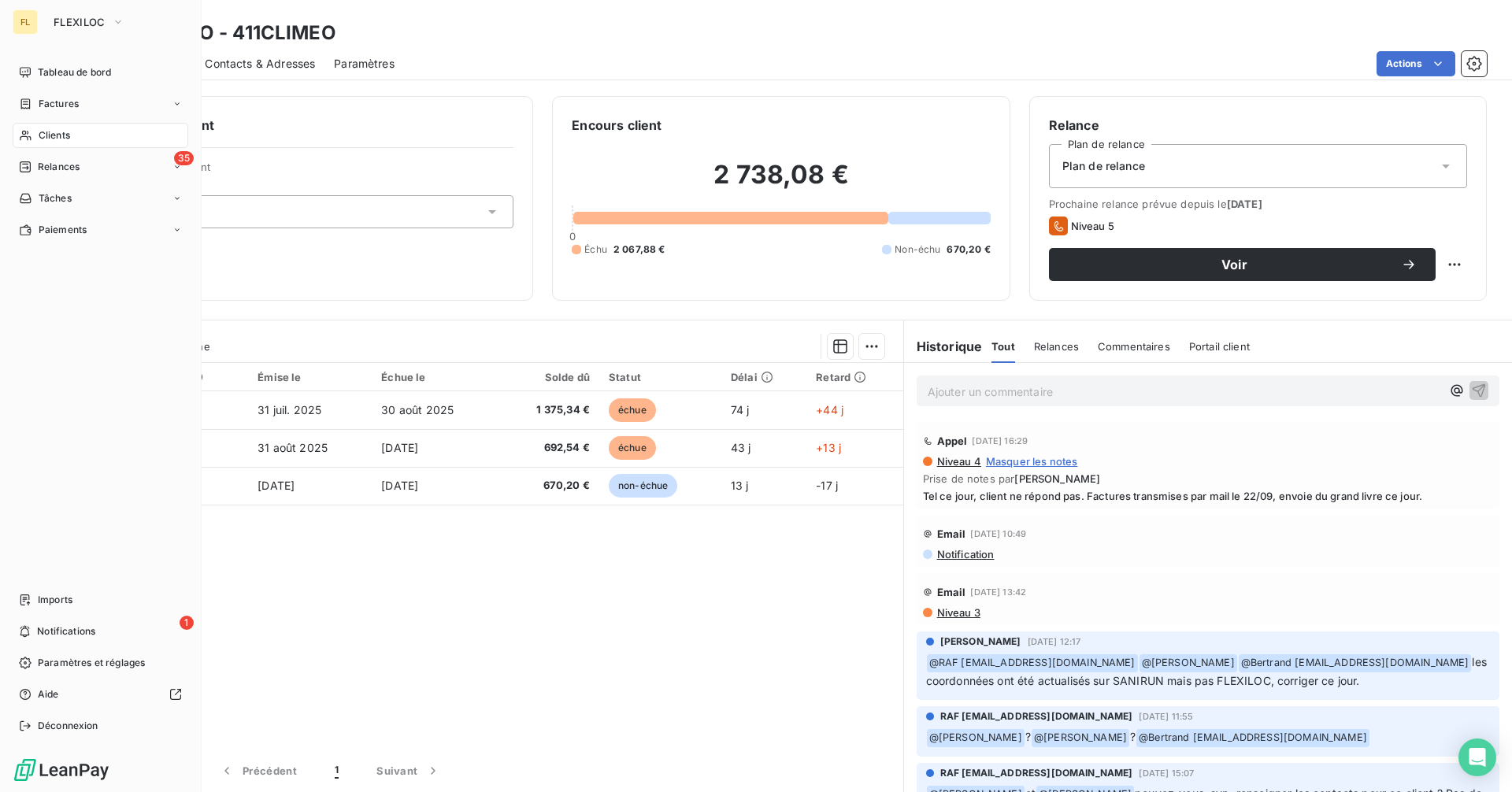
click at [74, 137] on div "Clients" at bounding box center [100, 135] width 176 height 25
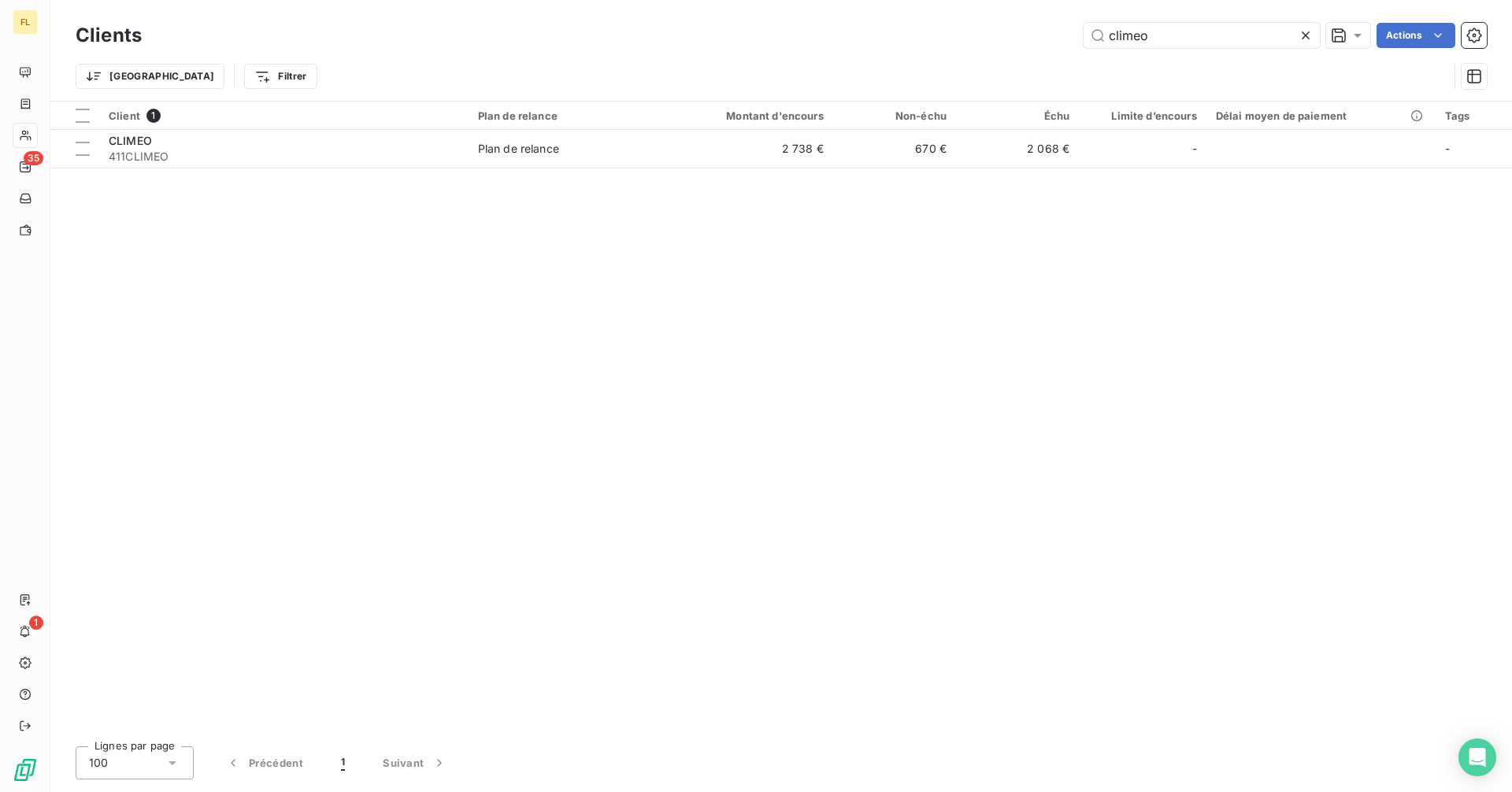
drag, startPoint x: 1172, startPoint y: 38, endPoint x: 966, endPoint y: 46, distance: 206.2
click at [966, 46] on div "climeo Actions" at bounding box center [823, 35] width 1326 height 25
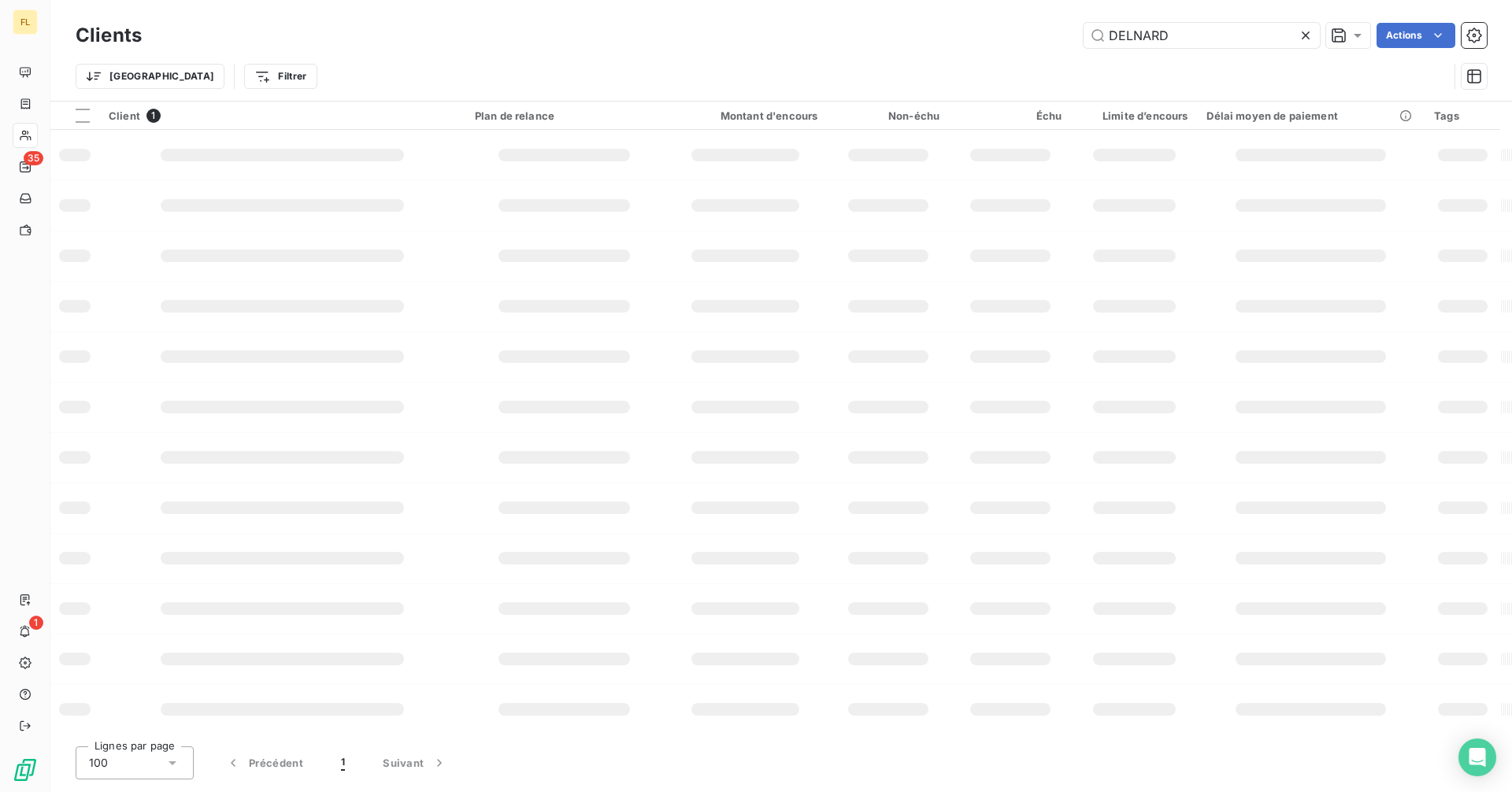
type input "DELNARD"
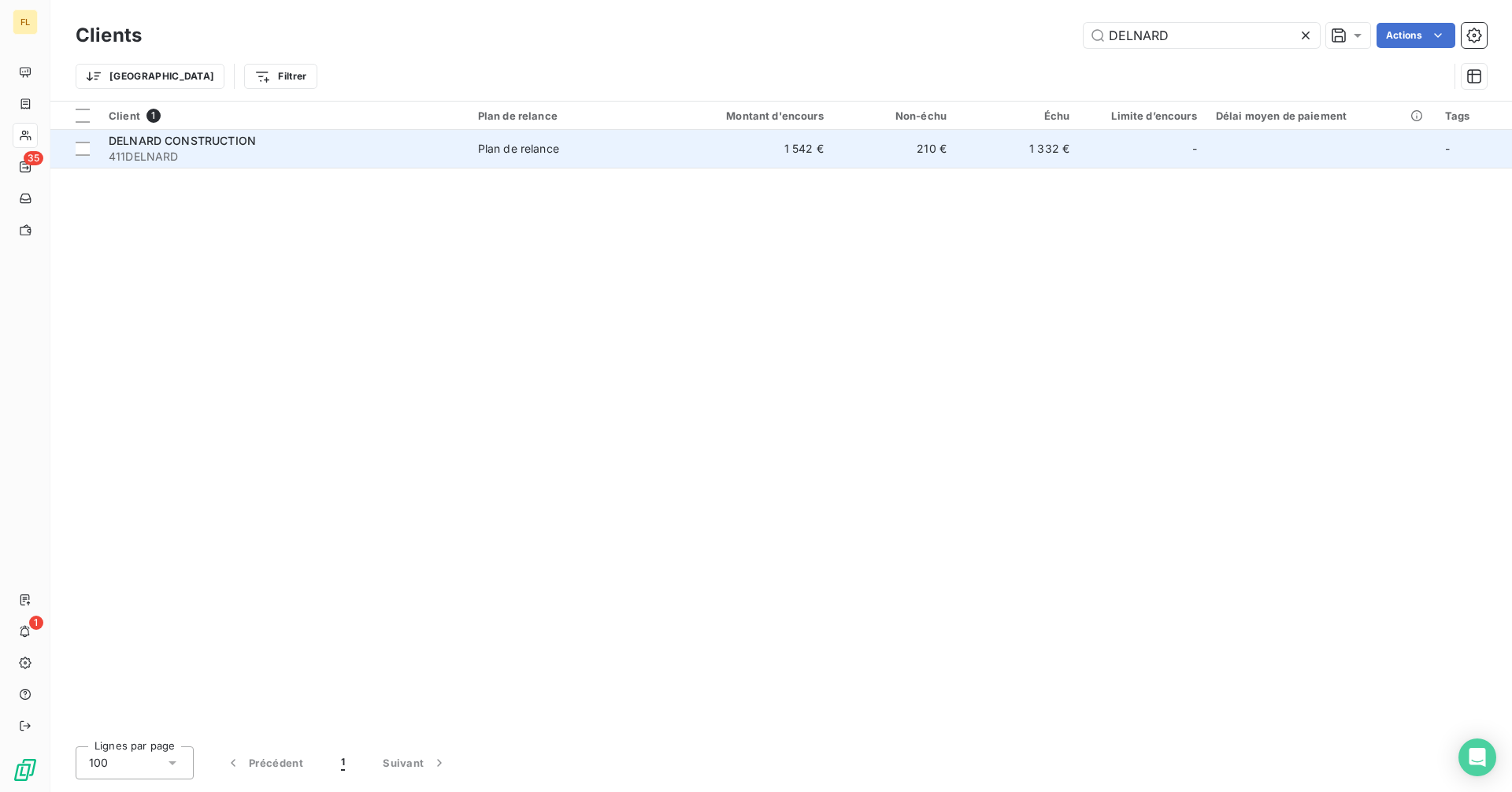
click at [529, 155] on div "Plan de relance" at bounding box center [518, 148] width 81 height 16
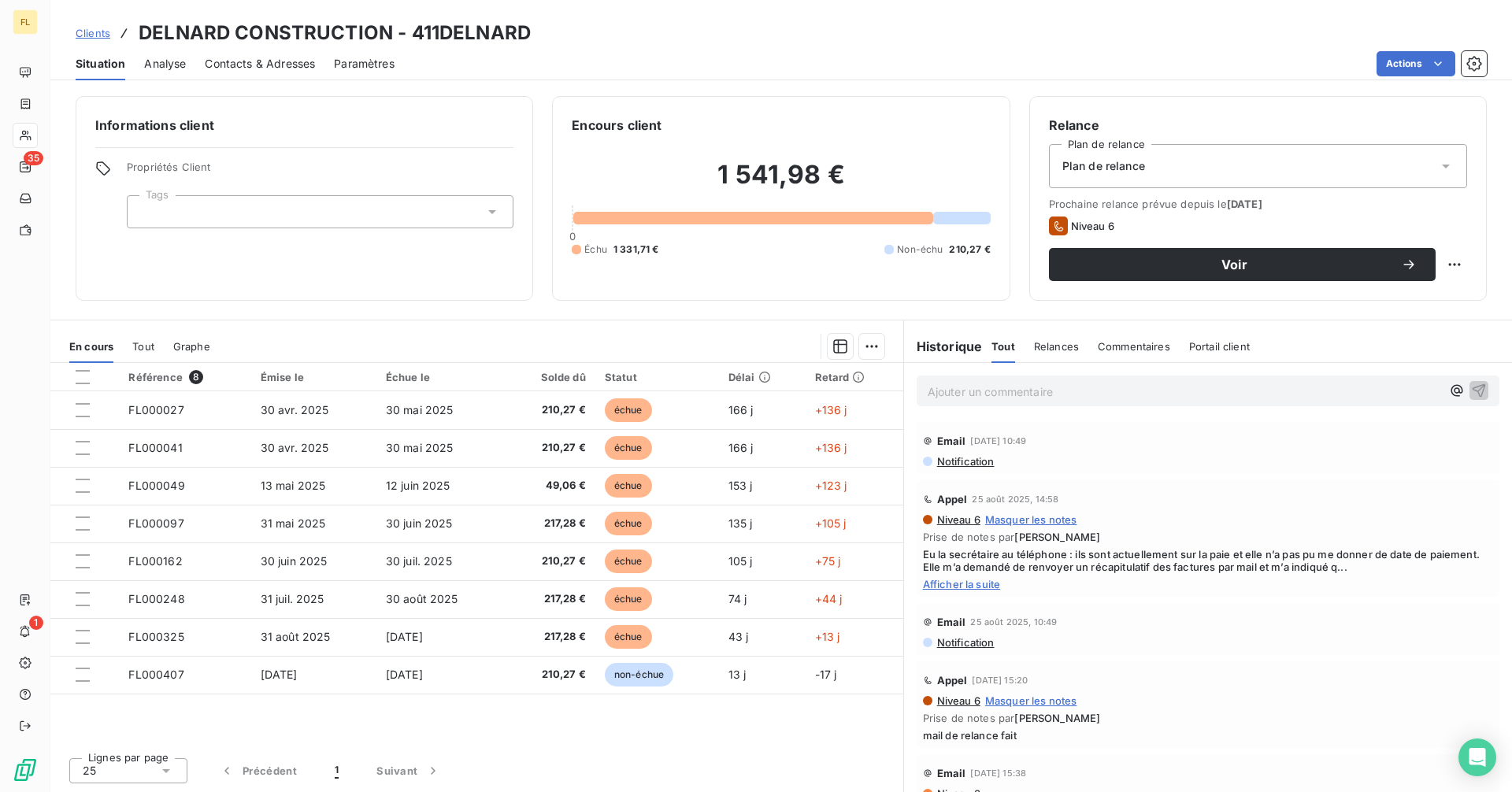
click at [263, 61] on span "Contacts & Adresses" at bounding box center [259, 63] width 110 height 16
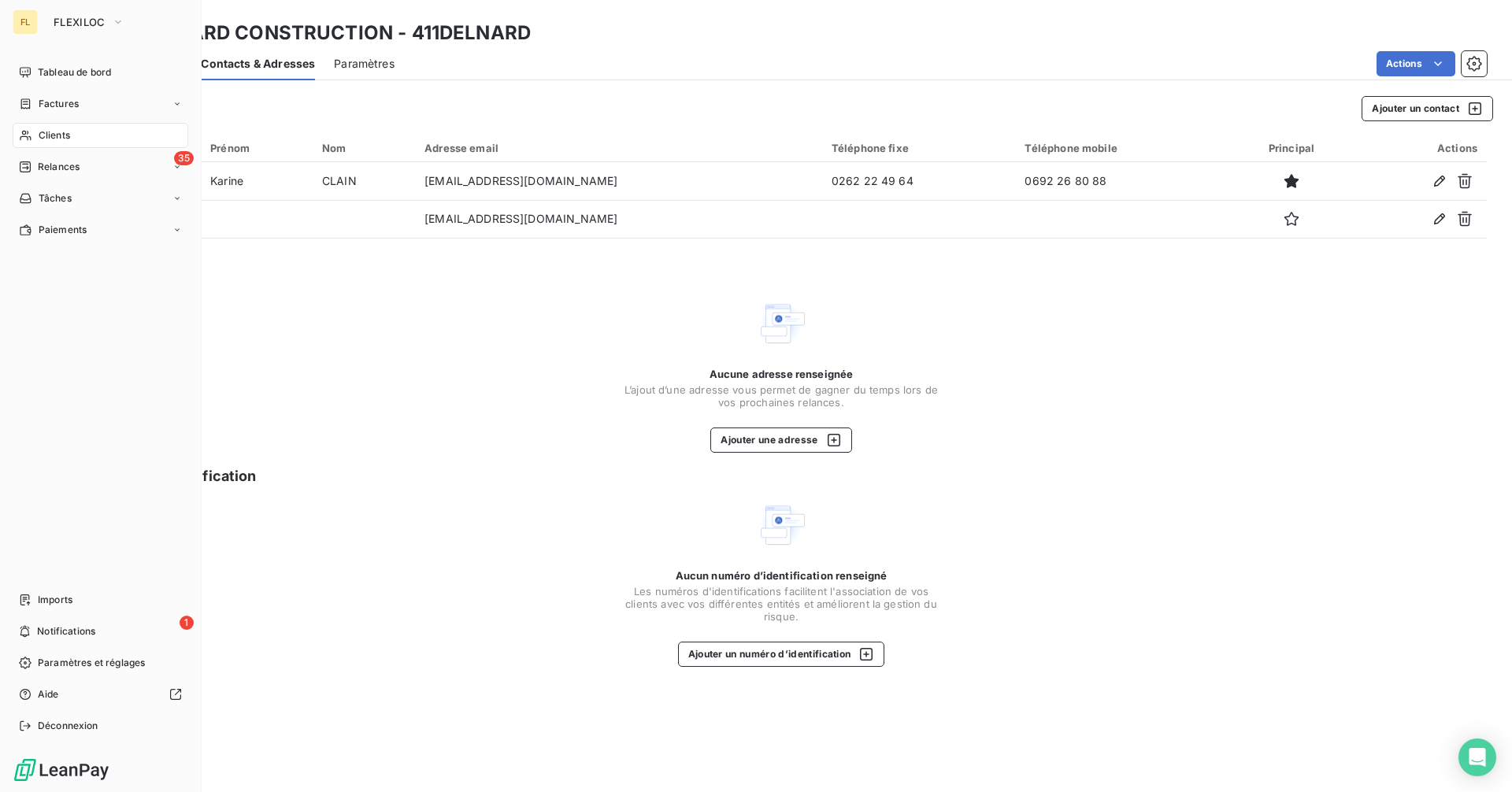
click at [56, 137] on span "Clients" at bounding box center [54, 135] width 31 height 14
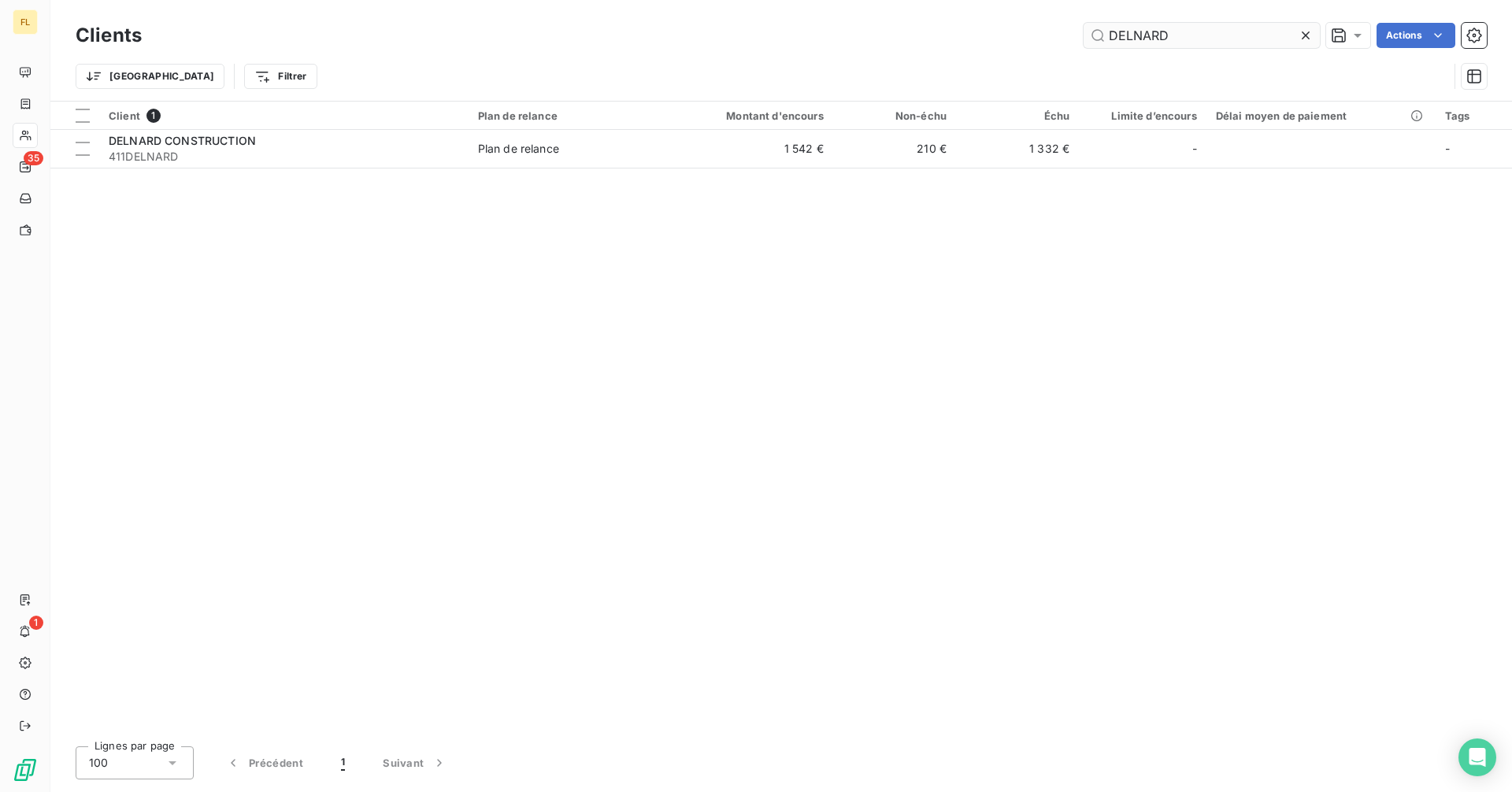
drag, startPoint x: 1186, startPoint y: 31, endPoint x: 1099, endPoint y: 39, distance: 87.4
click at [1099, 39] on input "DELNARD" at bounding box center [1201, 35] width 236 height 25
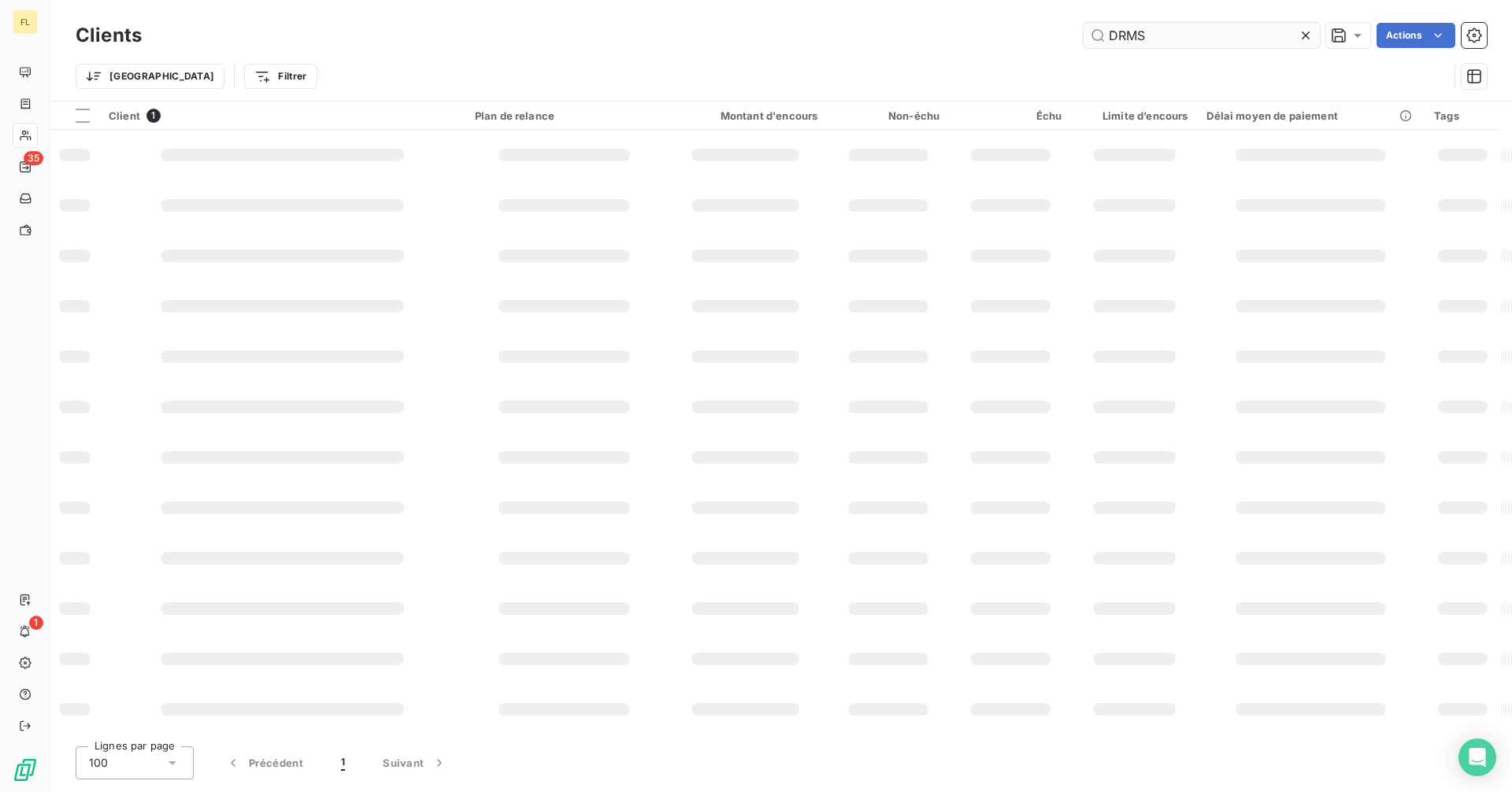
type input "DRMS"
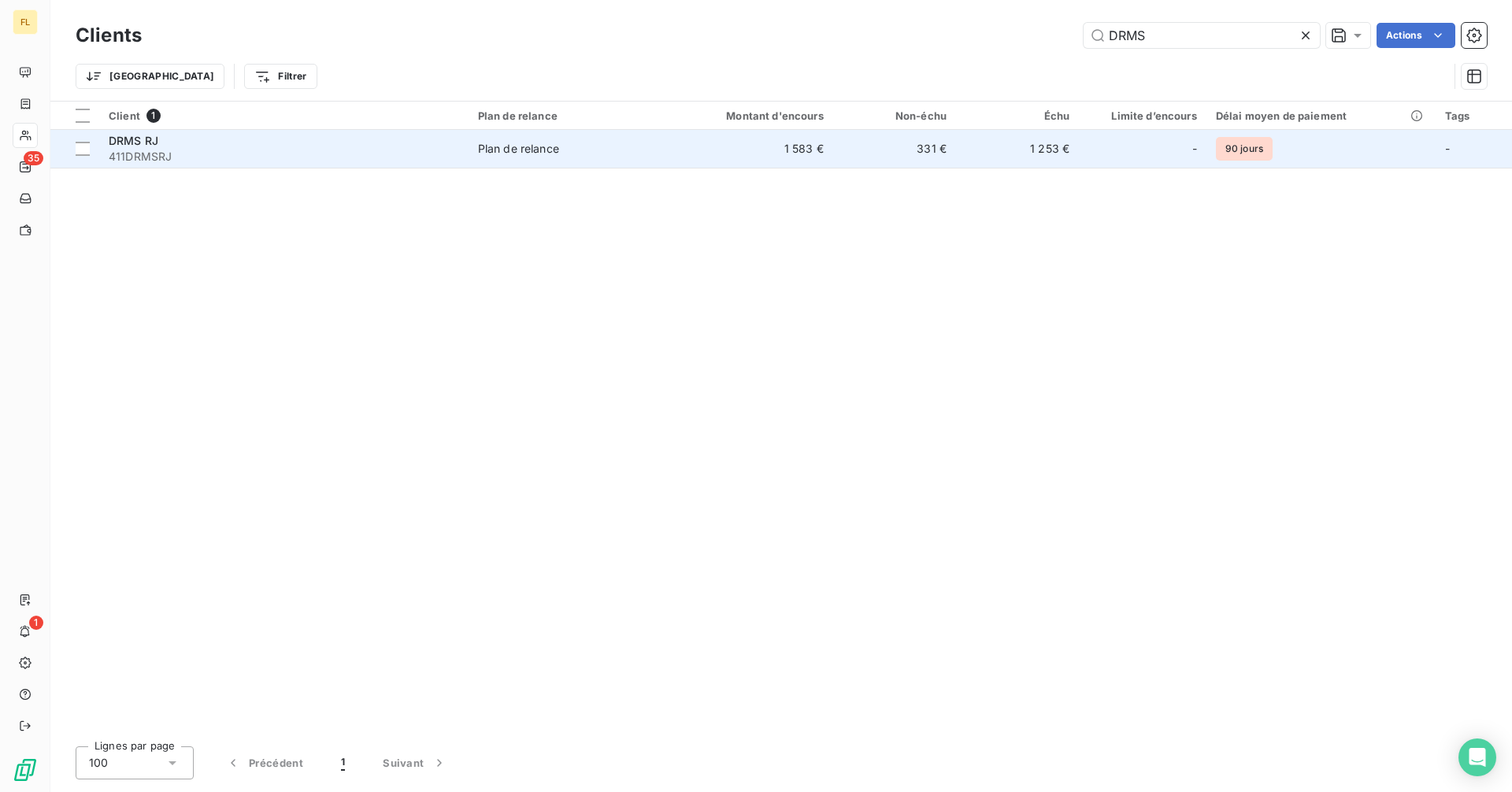
click at [128, 142] on span "DRMS RJ" at bounding box center [133, 141] width 50 height 13
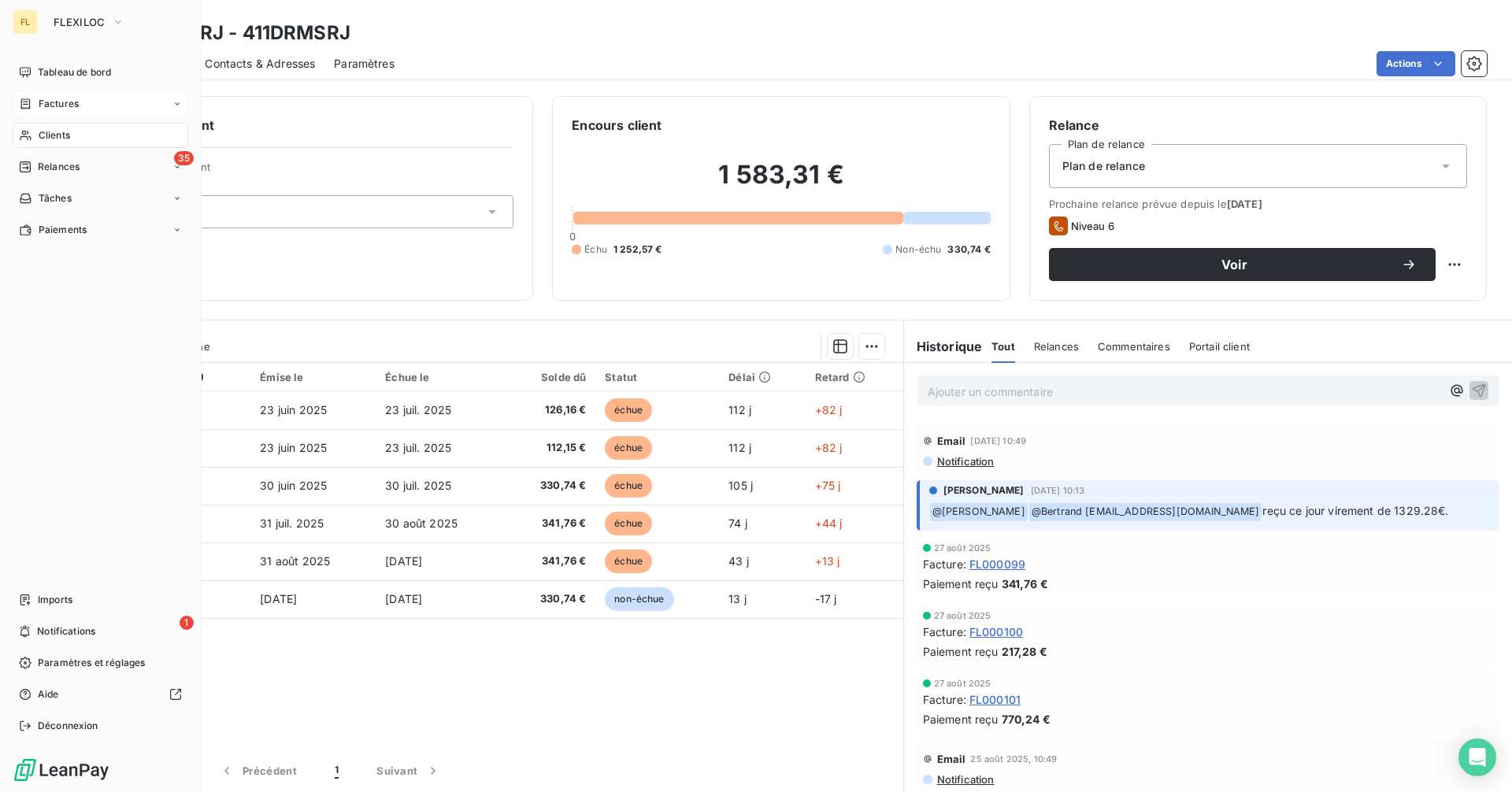
click at [81, 115] on div "Factures" at bounding box center [100, 104] width 176 height 25
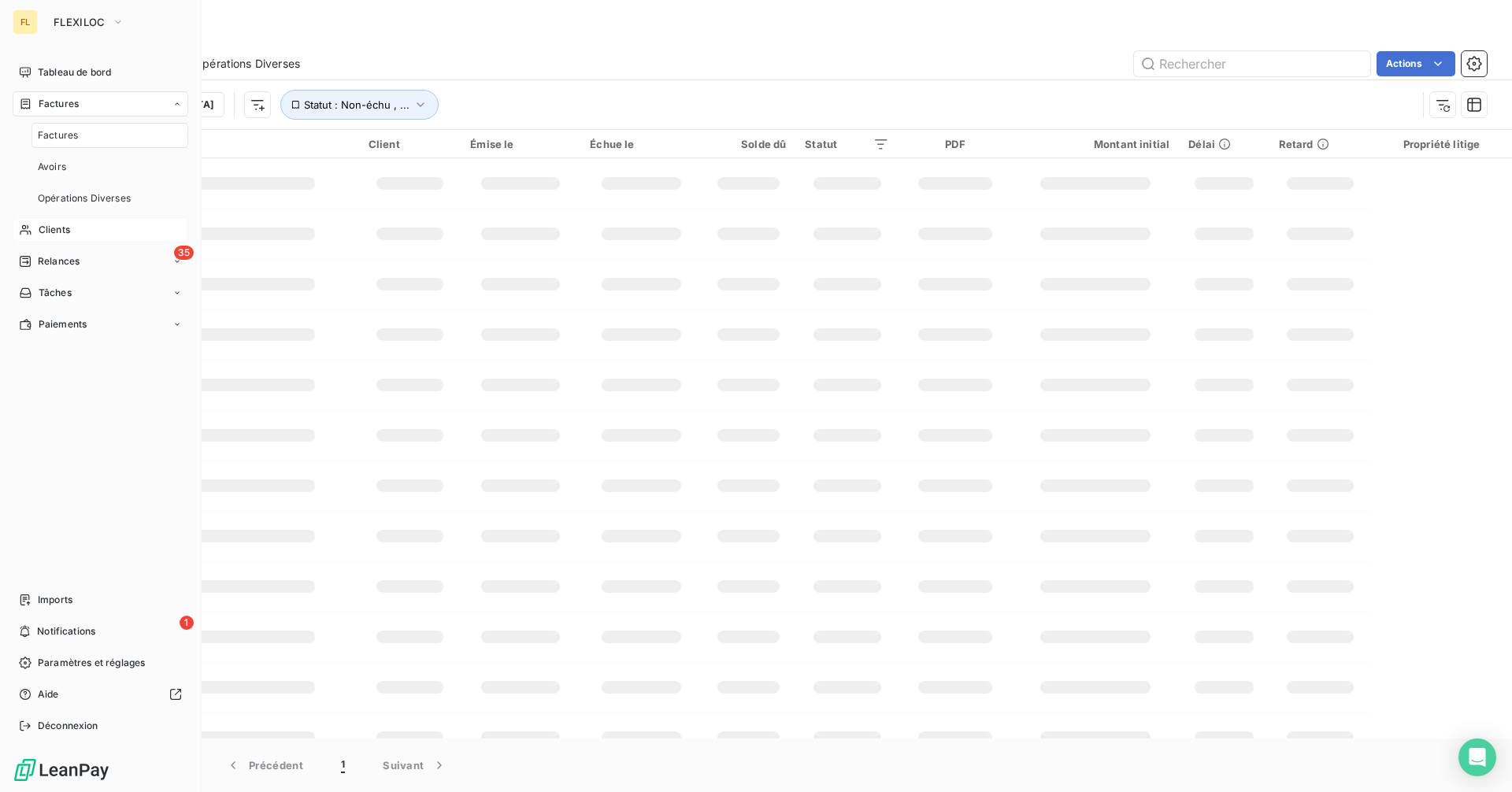
click at [87, 226] on div "Clients" at bounding box center [100, 230] width 176 height 25
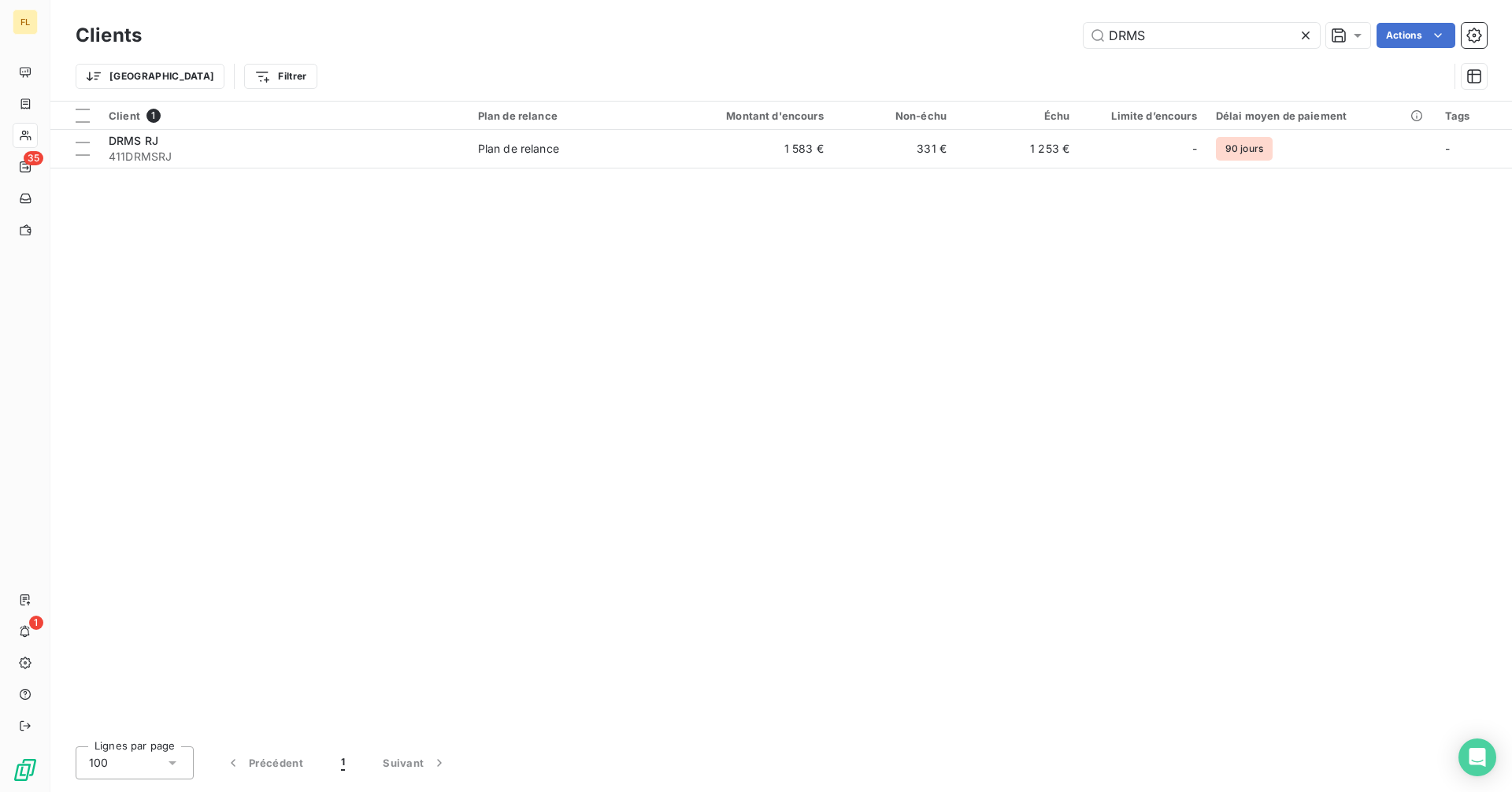
drag, startPoint x: 1175, startPoint y: 40, endPoint x: 970, endPoint y: 40, distance: 205.0
click at [971, 40] on div "DRMS Actions" at bounding box center [823, 35] width 1326 height 25
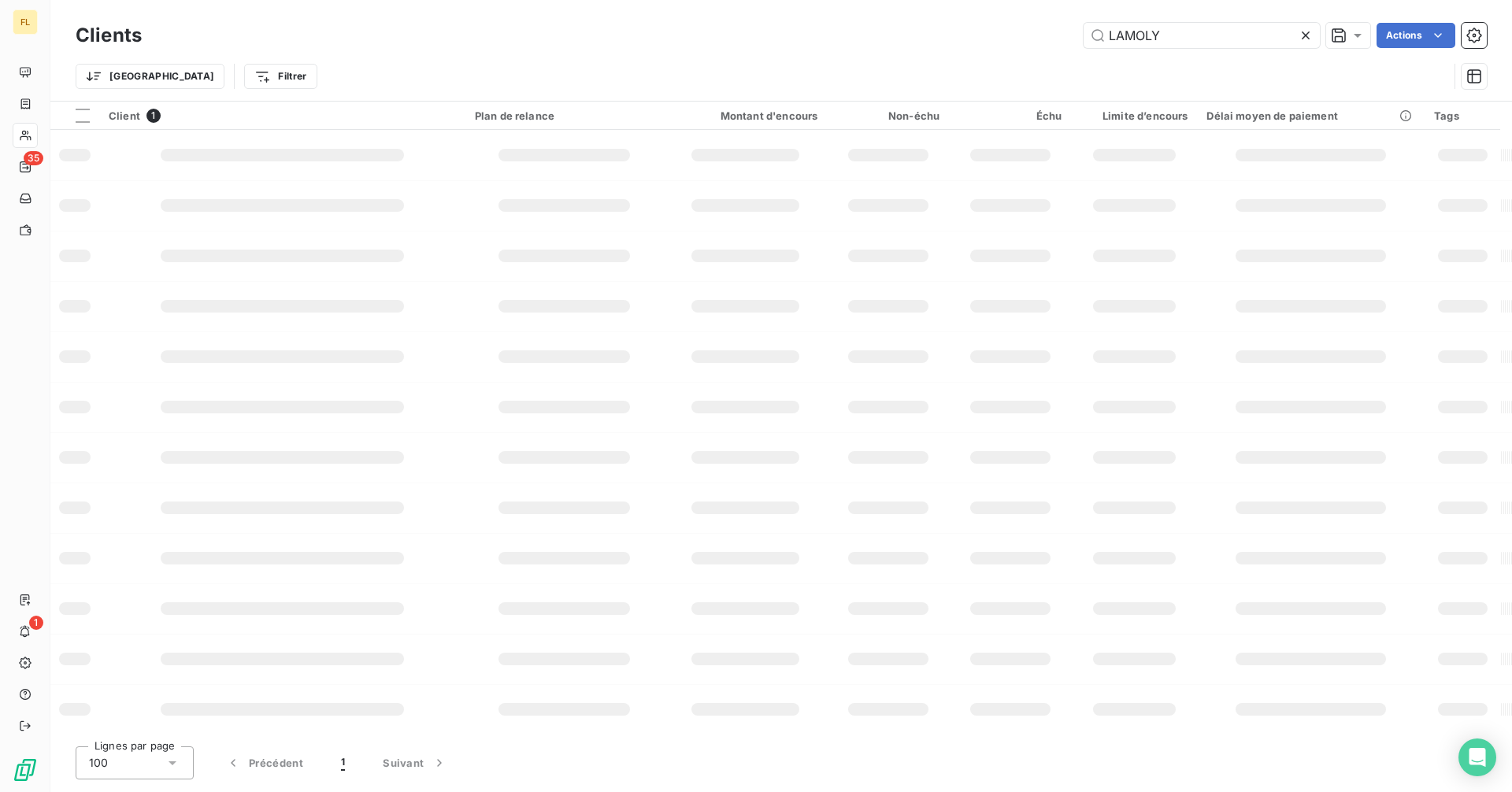
type input "LAMOLY"
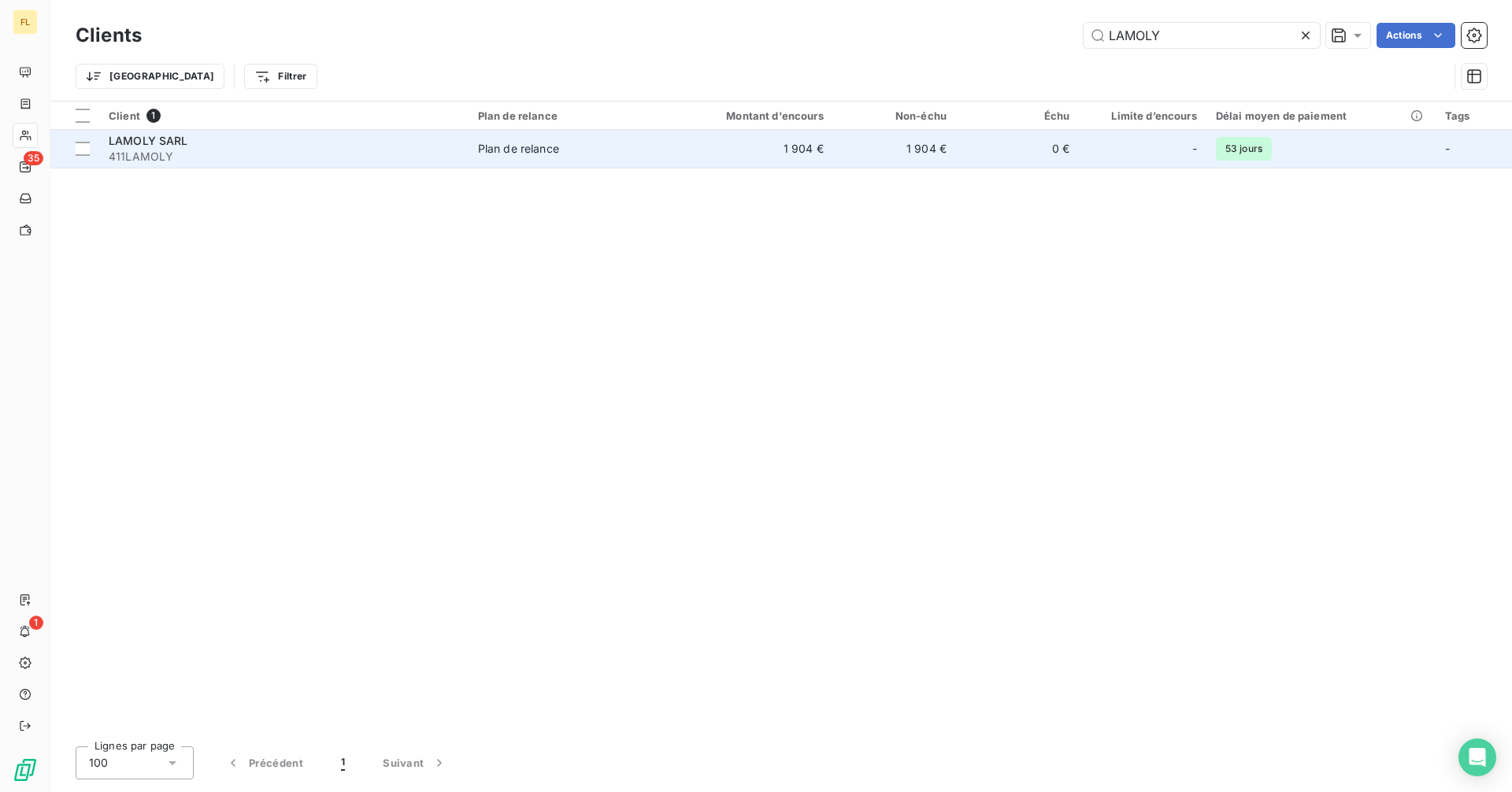
click at [803, 146] on td "1 904 €" at bounding box center [749, 149] width 164 height 38
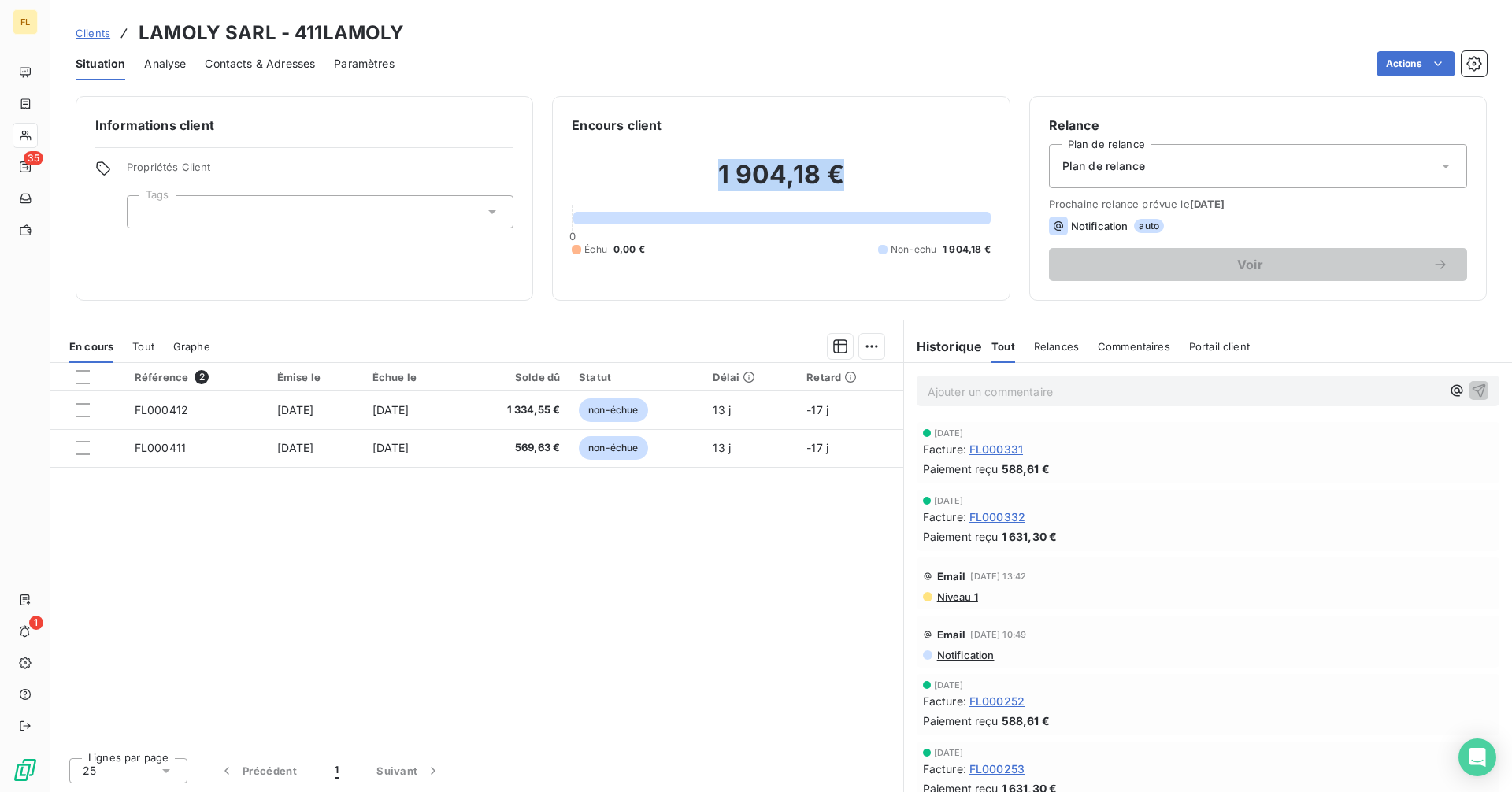
drag, startPoint x: 862, startPoint y: 175, endPoint x: 707, endPoint y: 174, distance: 155.0
click at [707, 174] on h2 "1 904,18 €" at bounding box center [781, 182] width 418 height 47
copy h2 "1 904,18 €"
